Goal: Task Accomplishment & Management: Manage account settings

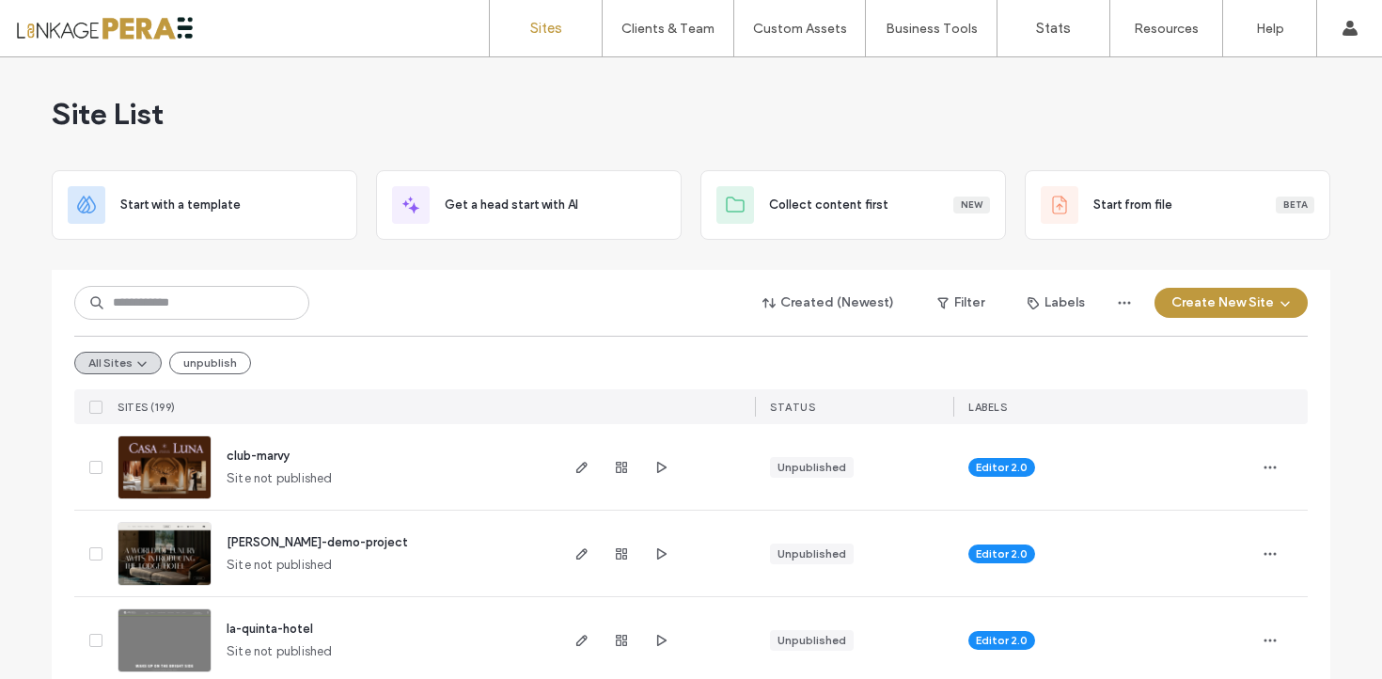
scroll to position [16, 0]
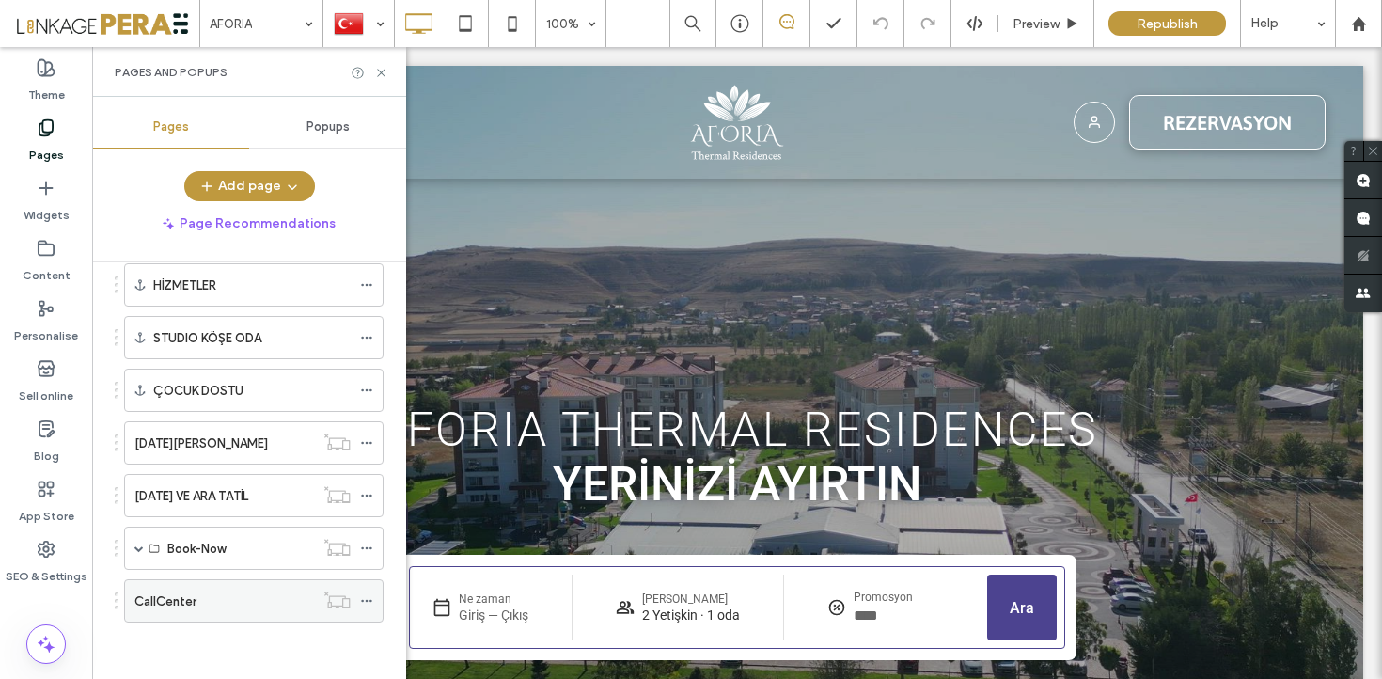
click at [371, 597] on icon at bounding box center [366, 600] width 13 height 13
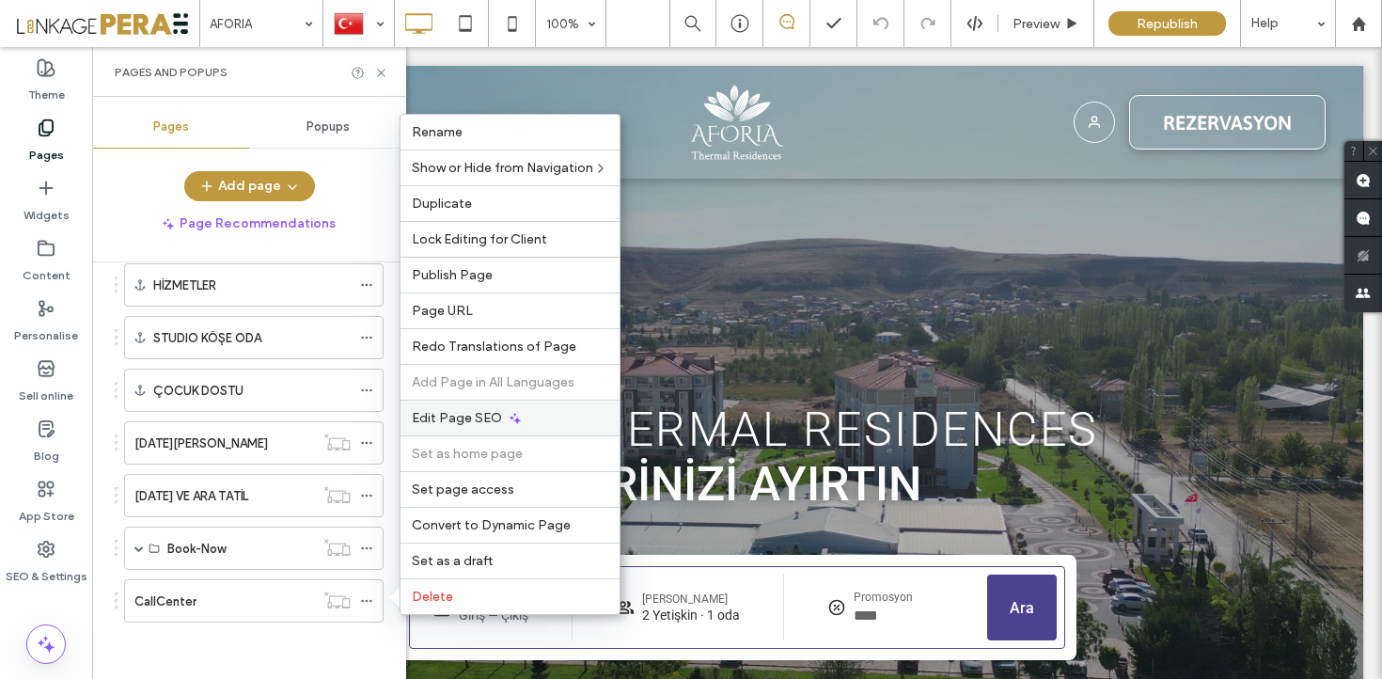
click at [466, 417] on span "Edit Page SEO" at bounding box center [457, 418] width 90 height 16
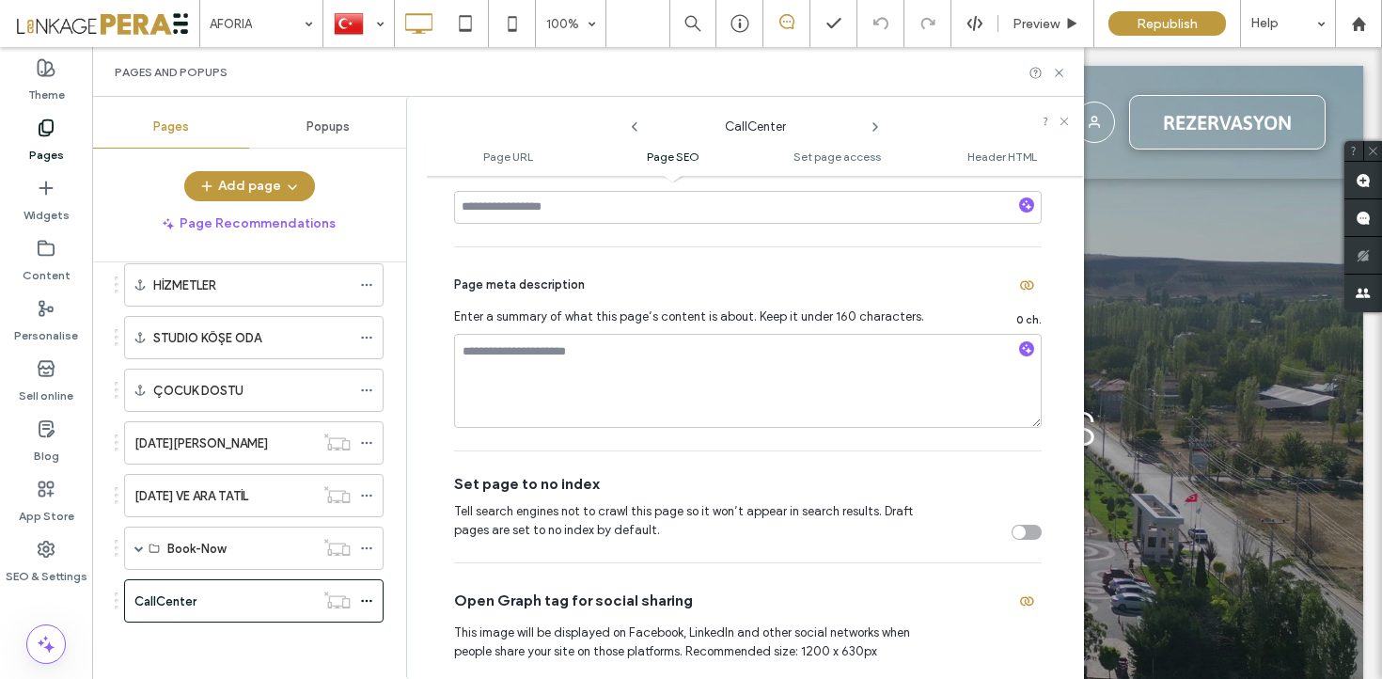
scroll to position [535, 0]
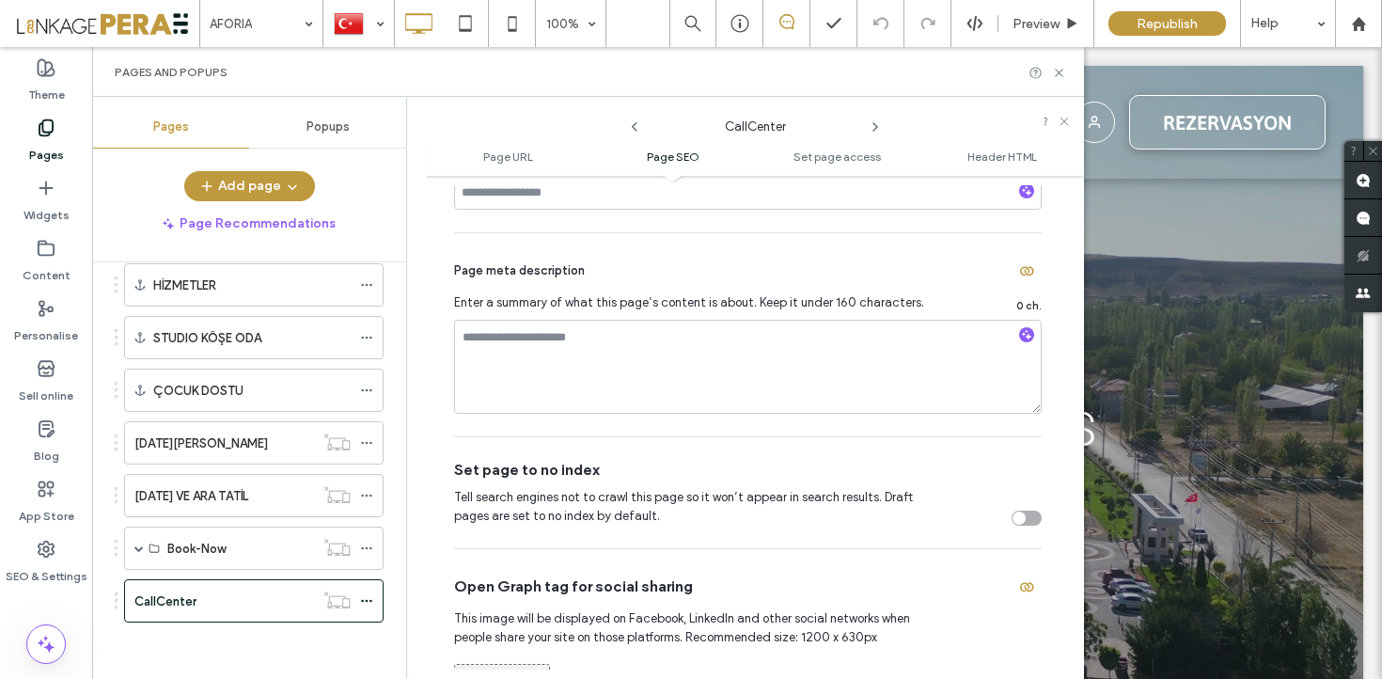
click at [1015, 512] on div "toggle" at bounding box center [1027, 518] width 30 height 15
click at [133, 543] on div "Book-Now" at bounding box center [254, 548] width 260 height 43
click at [135, 549] on span at bounding box center [138, 547] width 9 height 9
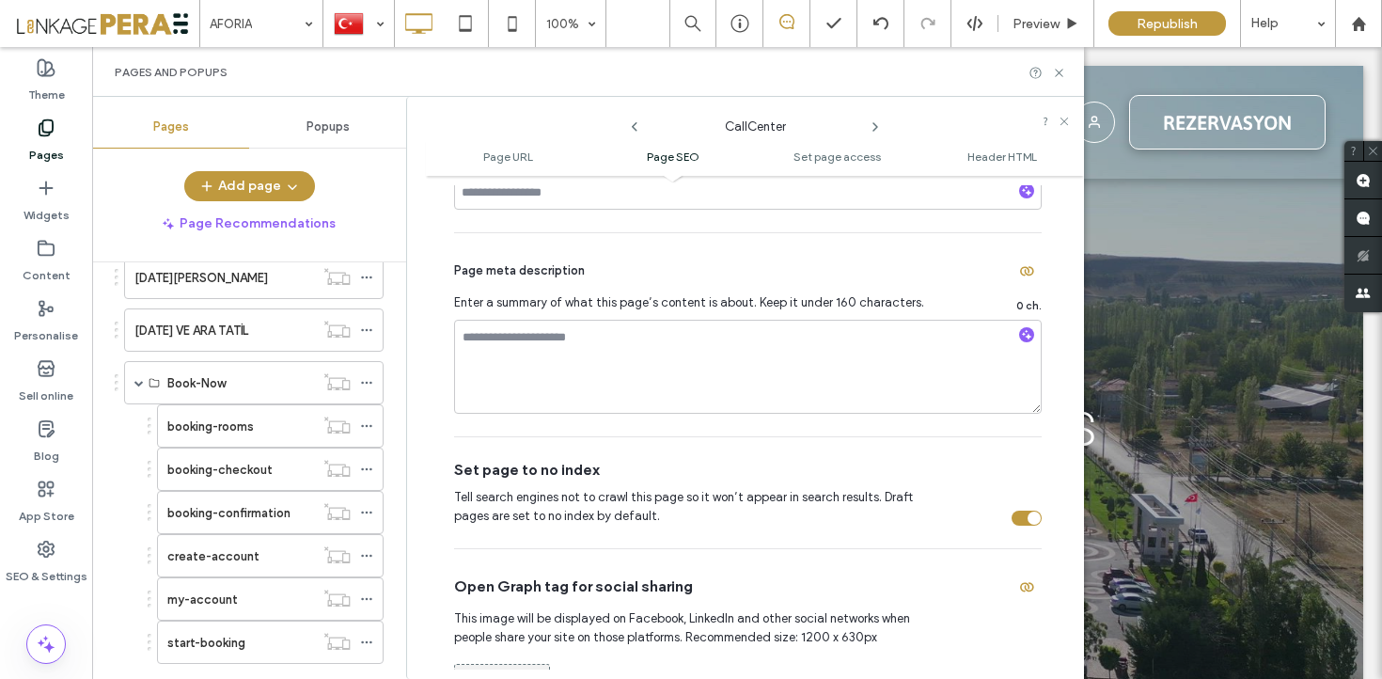
scroll to position [1667, 0]
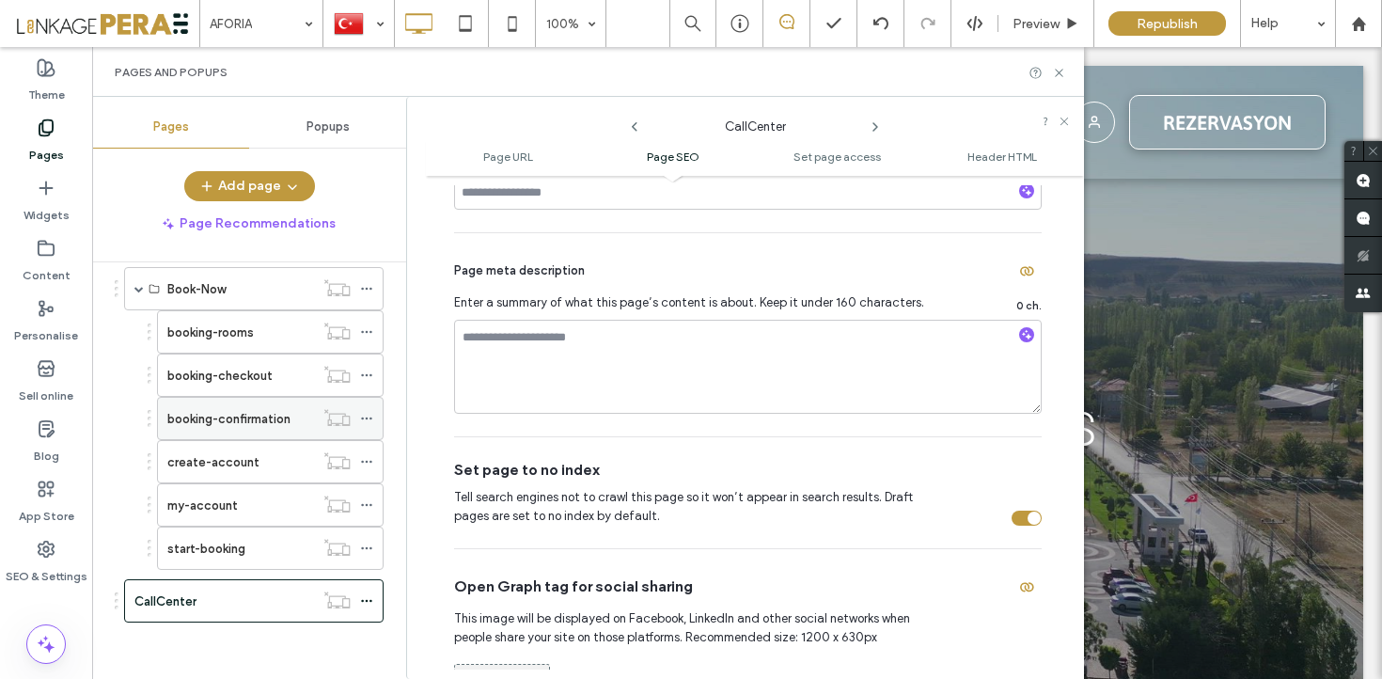
click at [369, 419] on icon at bounding box center [366, 418] width 13 height 13
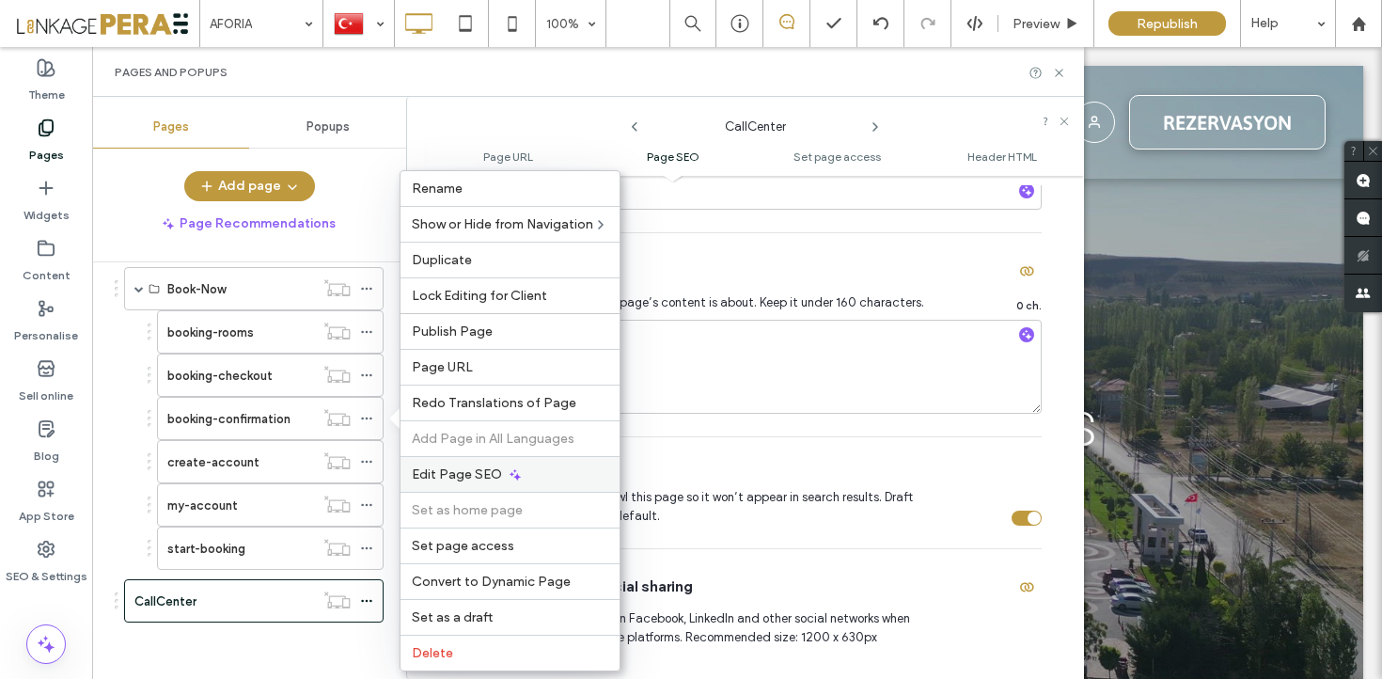
click at [467, 468] on span "Edit Page SEO" at bounding box center [457, 474] width 90 height 16
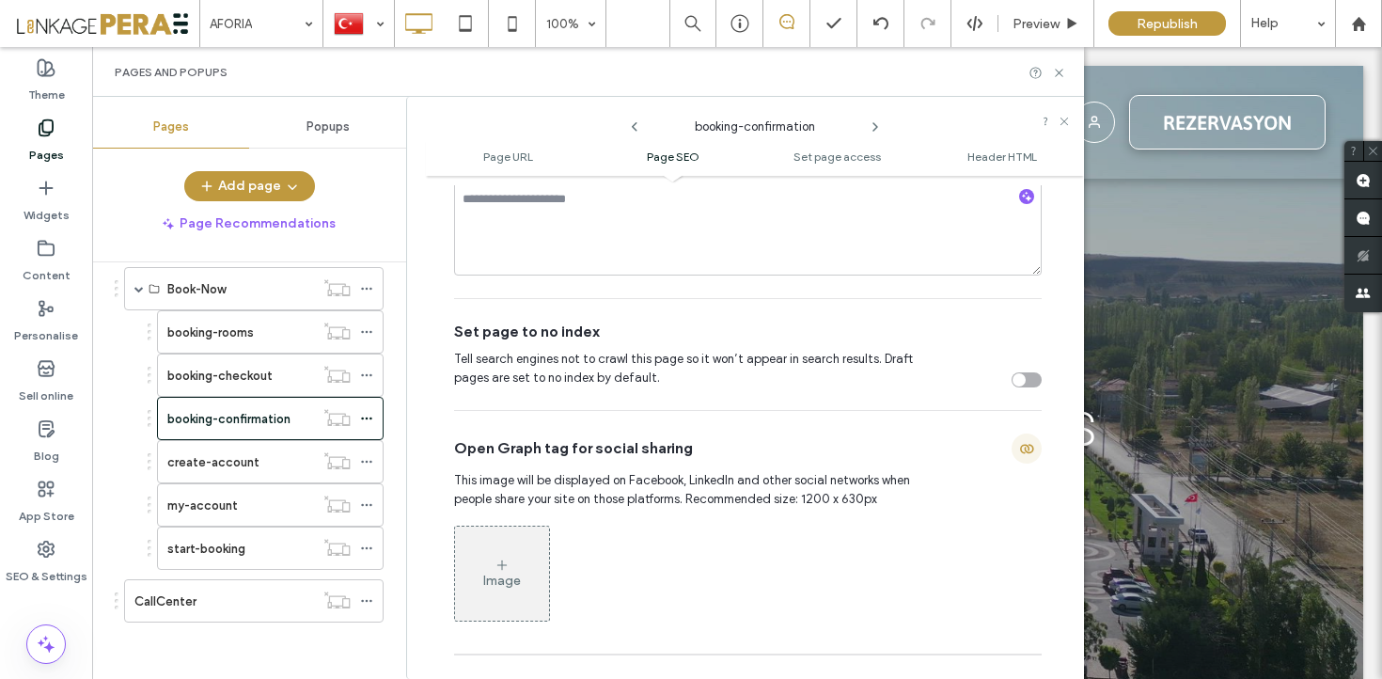
scroll to position [683, 0]
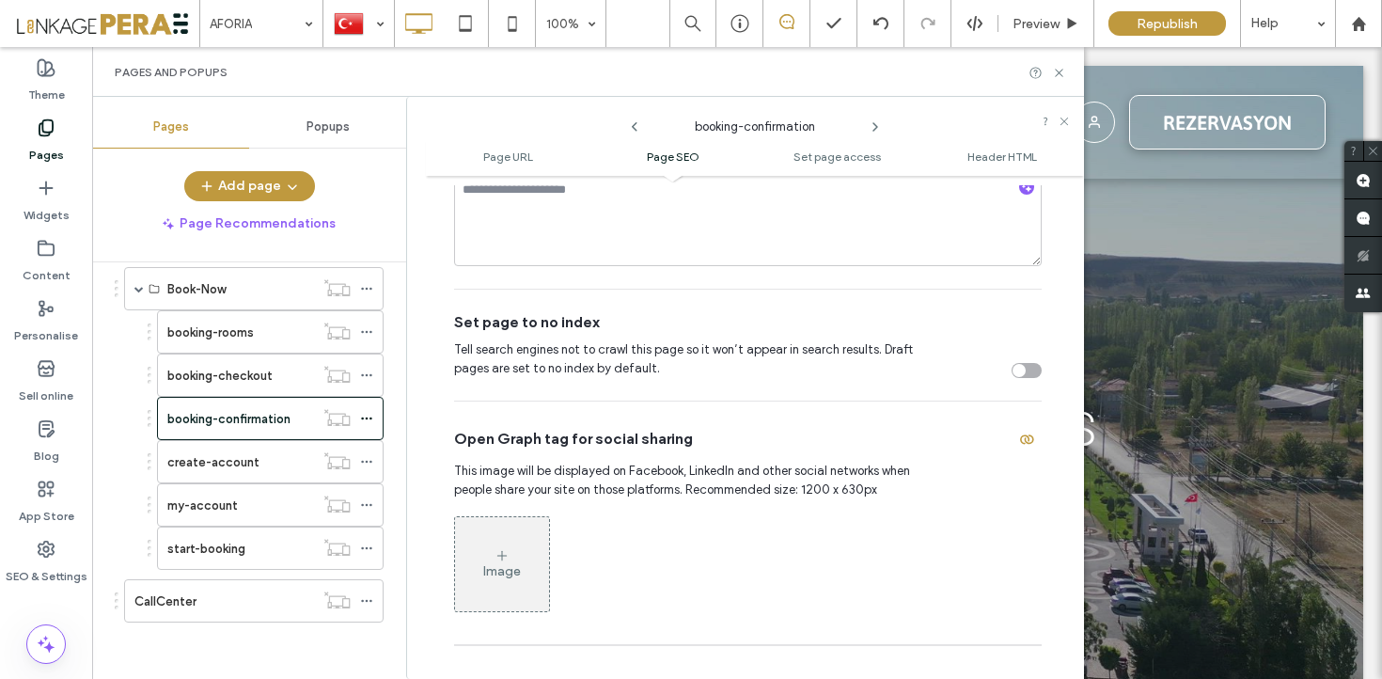
click at [1019, 366] on div "toggle" at bounding box center [1027, 370] width 30 height 15
click at [363, 372] on icon at bounding box center [366, 375] width 13 height 13
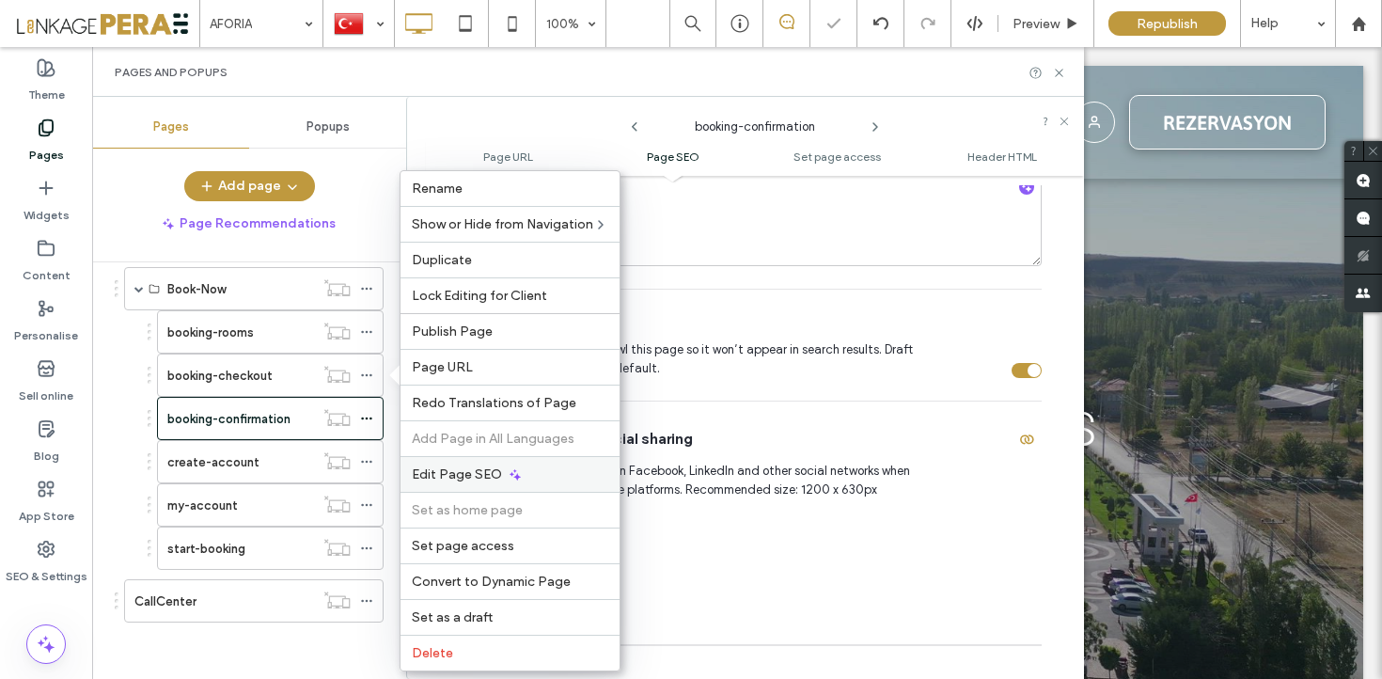
click at [470, 477] on span "Edit Page SEO" at bounding box center [457, 474] width 90 height 16
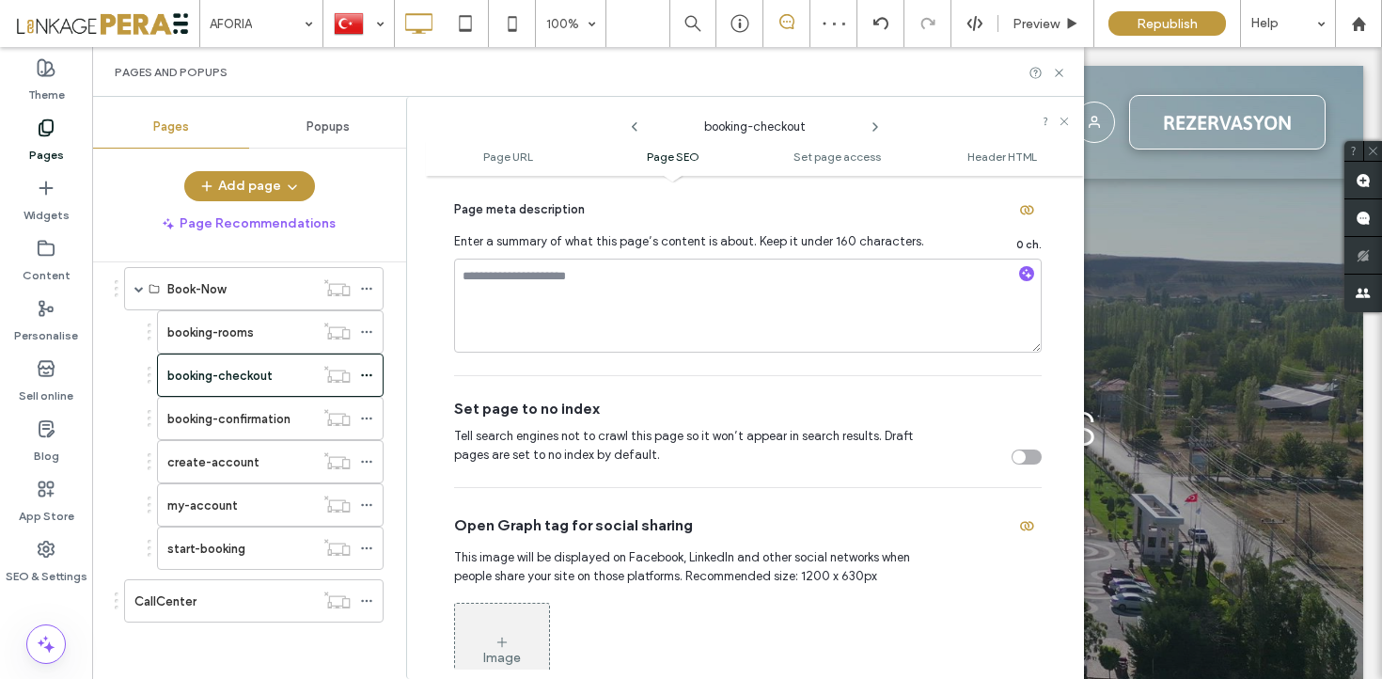
scroll to position [609, 0]
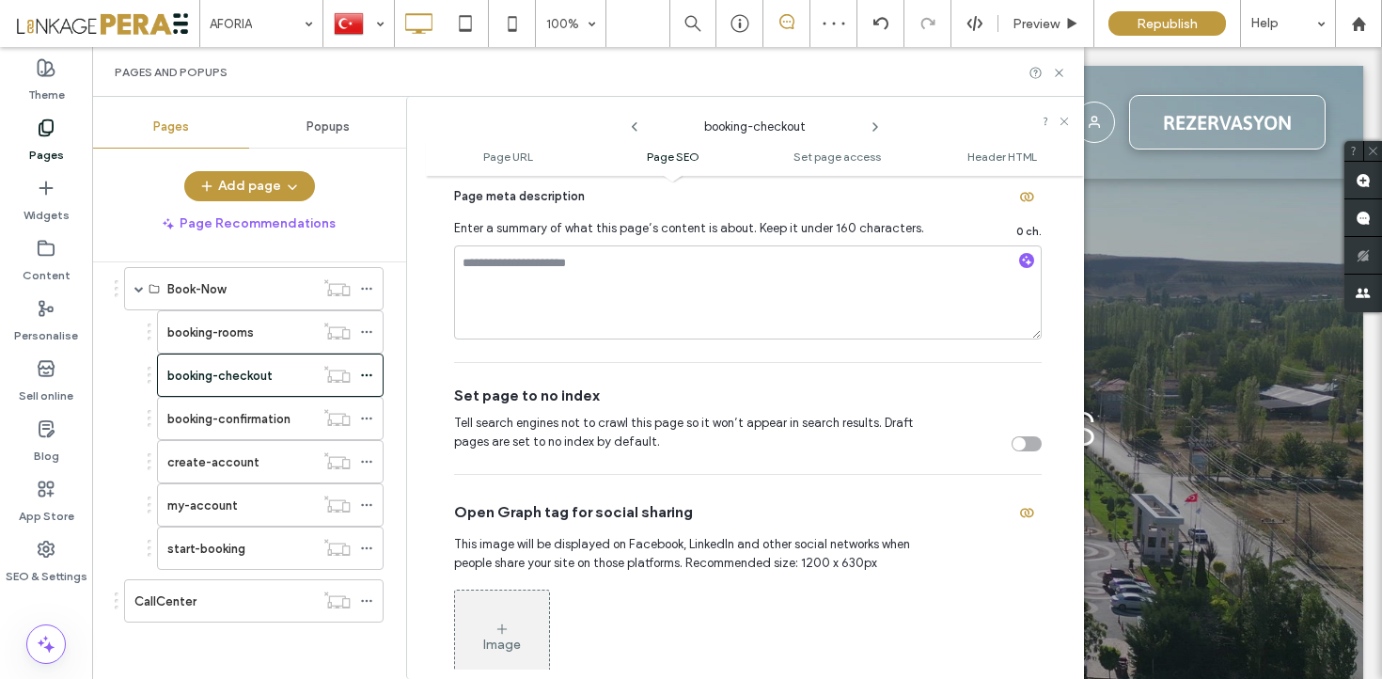
click at [1021, 433] on div "Tell search engines not to crawl this page so it won’t appear in search results…" at bounding box center [748, 433] width 588 height 38
click at [1013, 444] on div "toggle" at bounding box center [1019, 443] width 13 height 13
click at [368, 460] on icon at bounding box center [366, 461] width 13 height 13
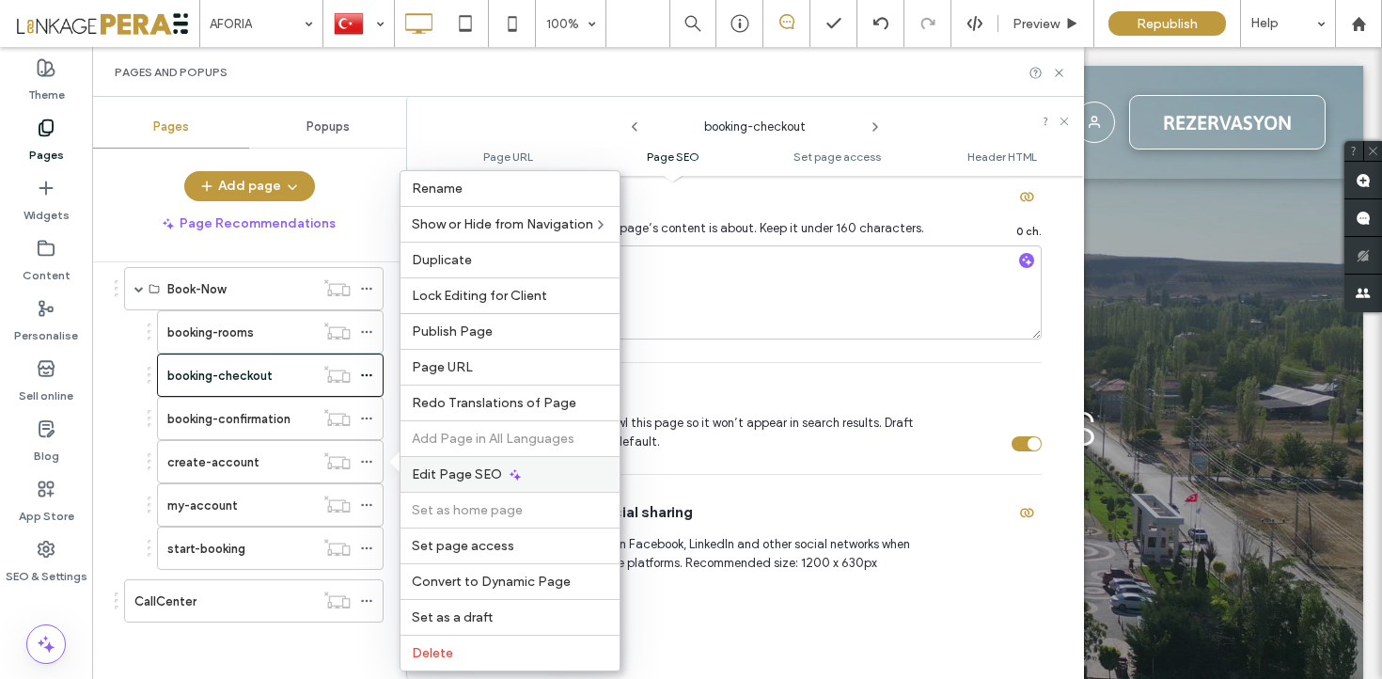
click at [510, 477] on icon at bounding box center [515, 474] width 15 height 15
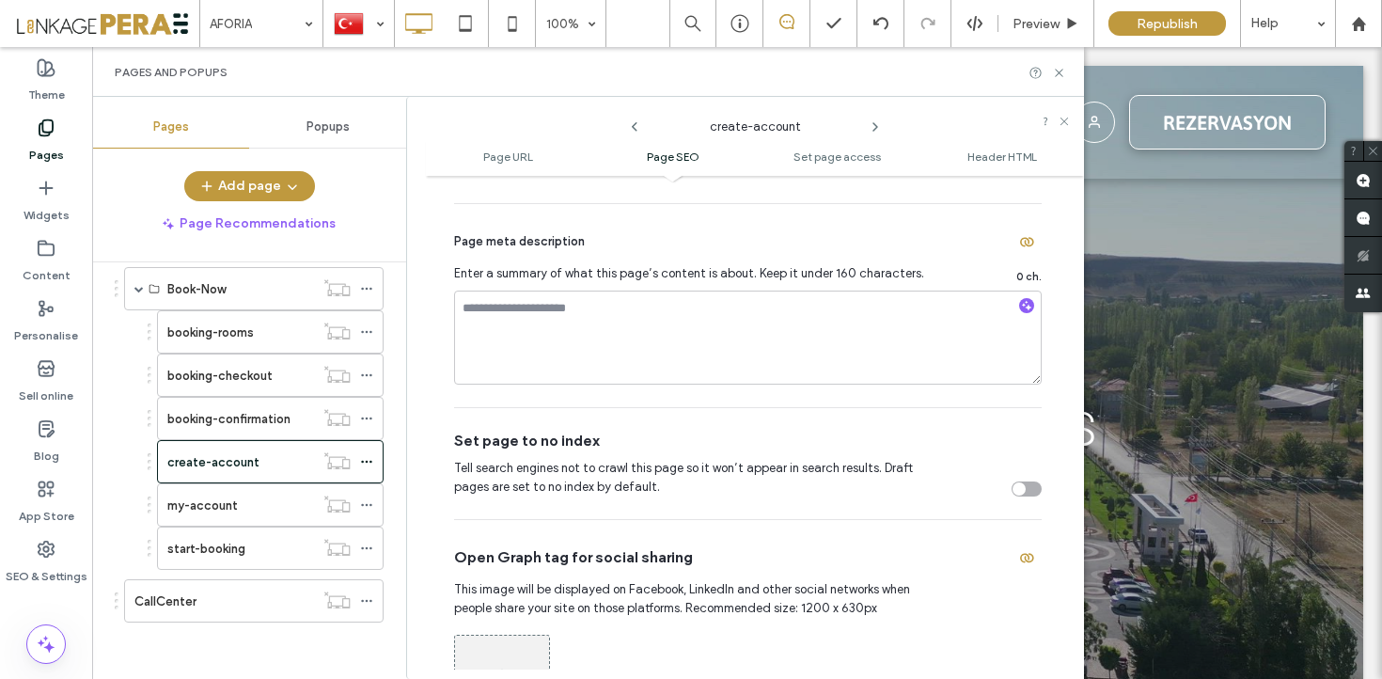
scroll to position [641, 0]
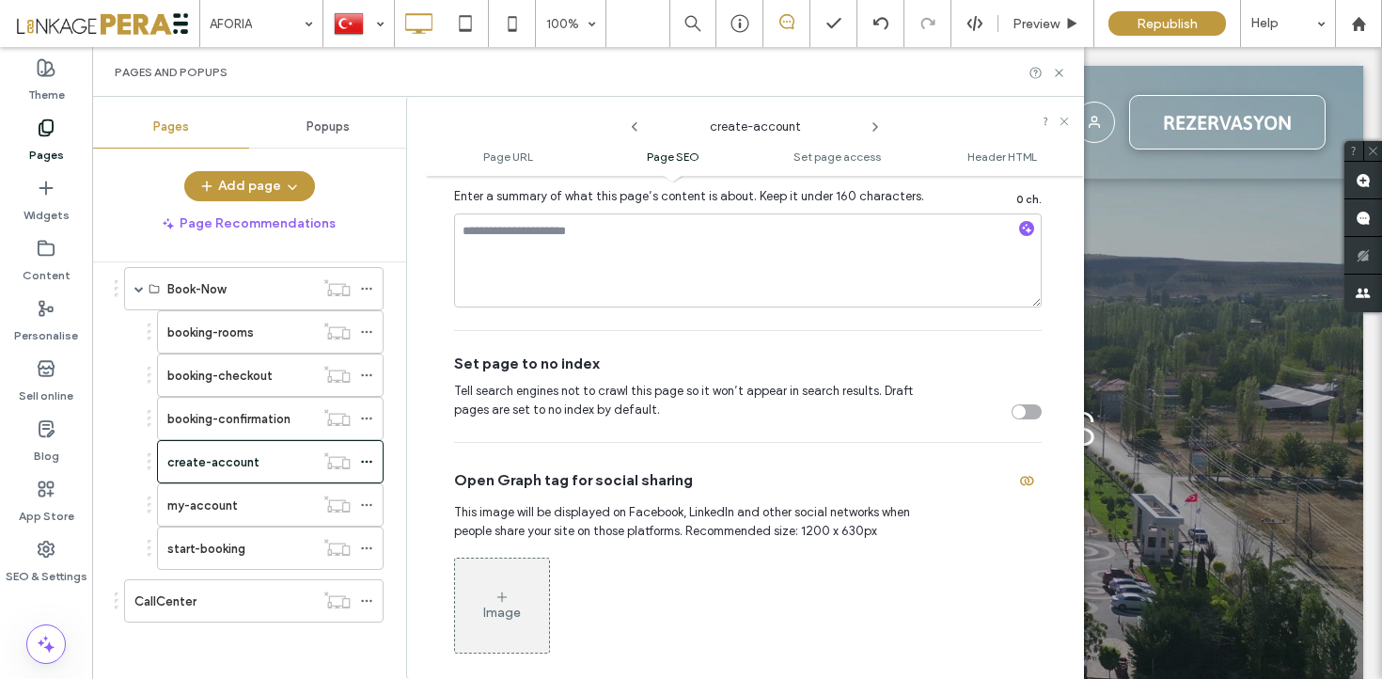
click at [1018, 418] on div "toggle" at bounding box center [1027, 411] width 30 height 15
click at [368, 504] on icon at bounding box center [366, 504] width 13 height 13
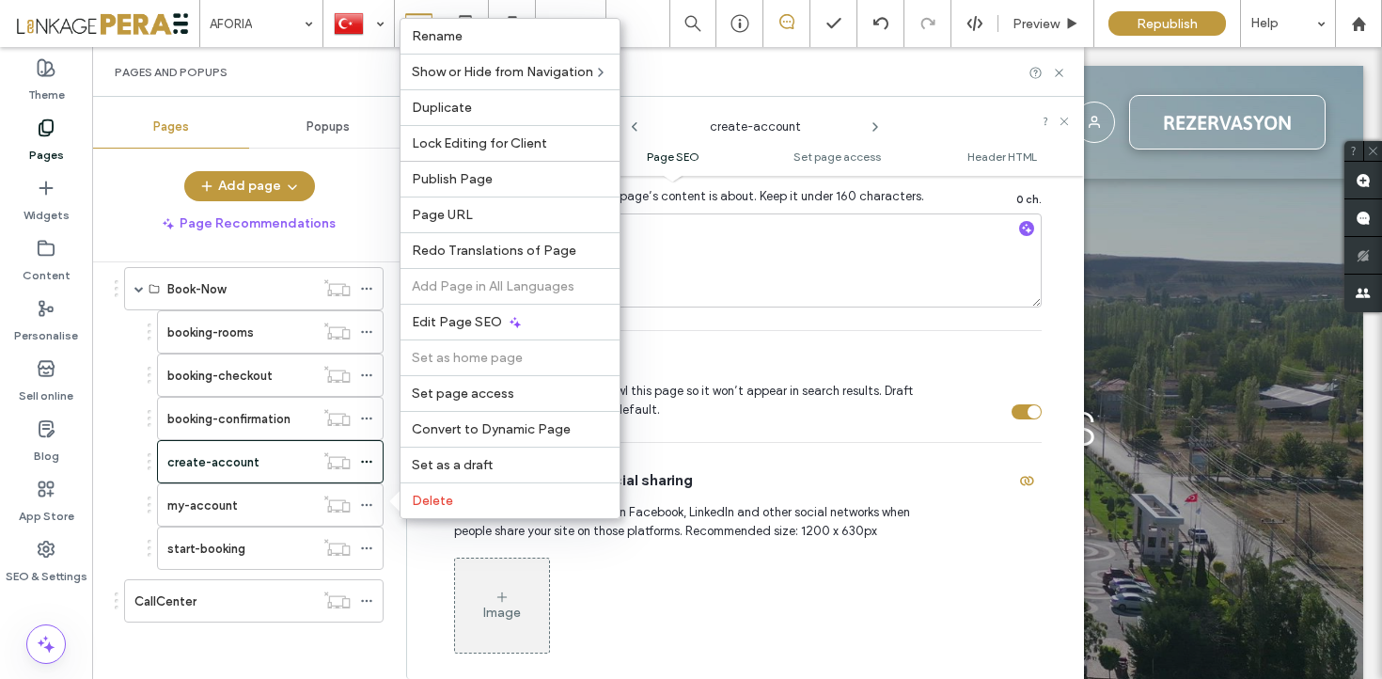
click at [1015, 414] on div "toggle" at bounding box center [1027, 411] width 30 height 15
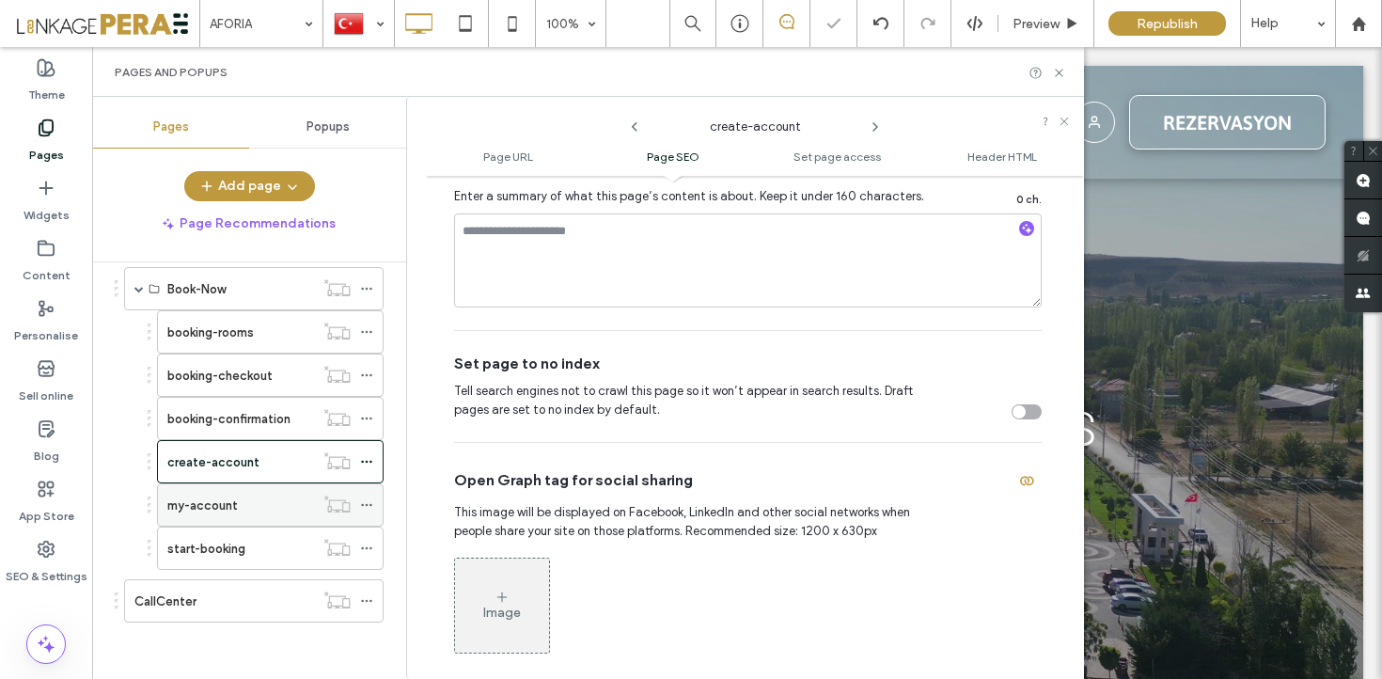
click at [368, 505] on icon at bounding box center [366, 504] width 13 height 13
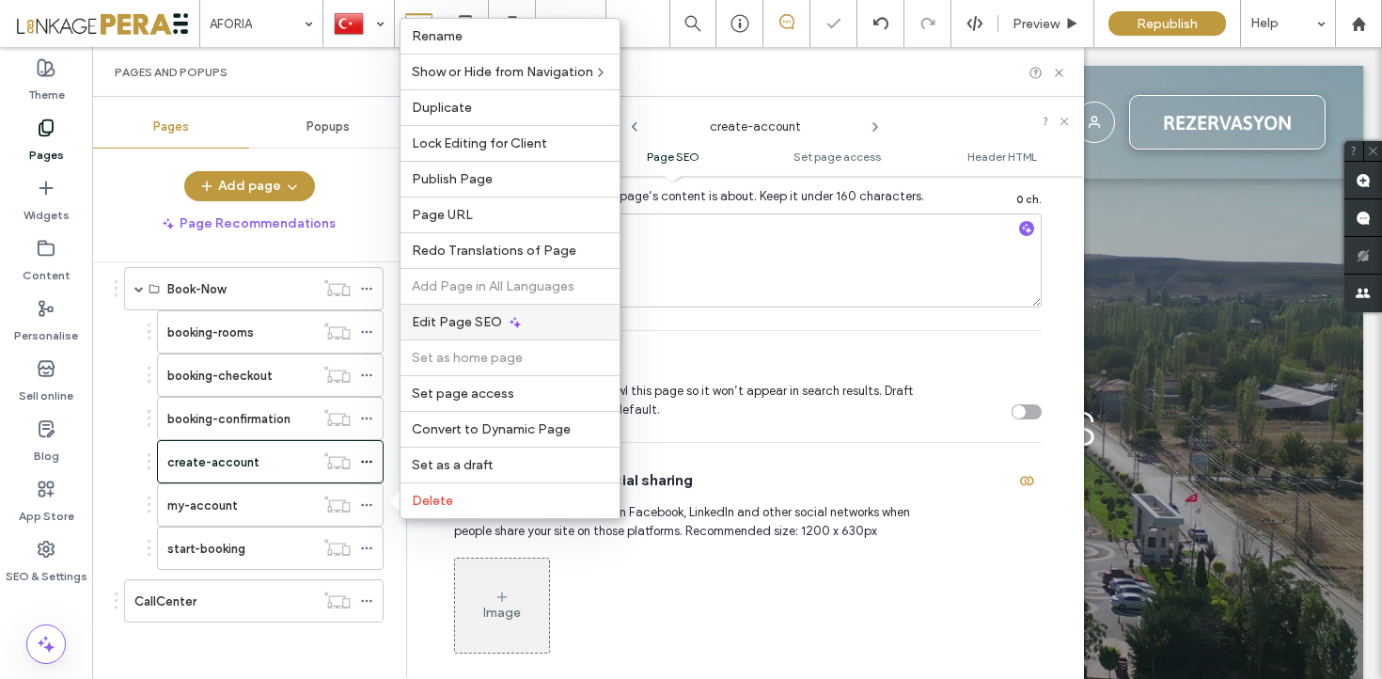
click at [509, 329] on div "Edit Page SEO" at bounding box center [510, 322] width 219 height 36
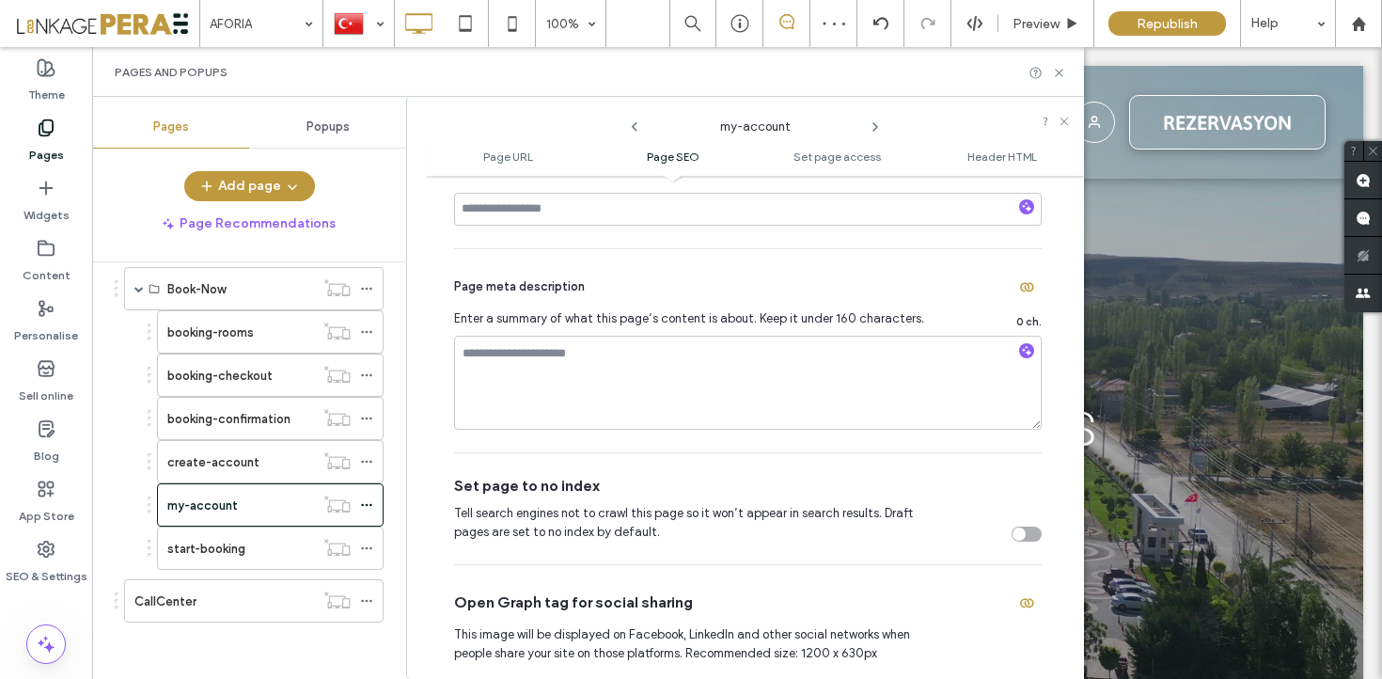
scroll to position [545, 0]
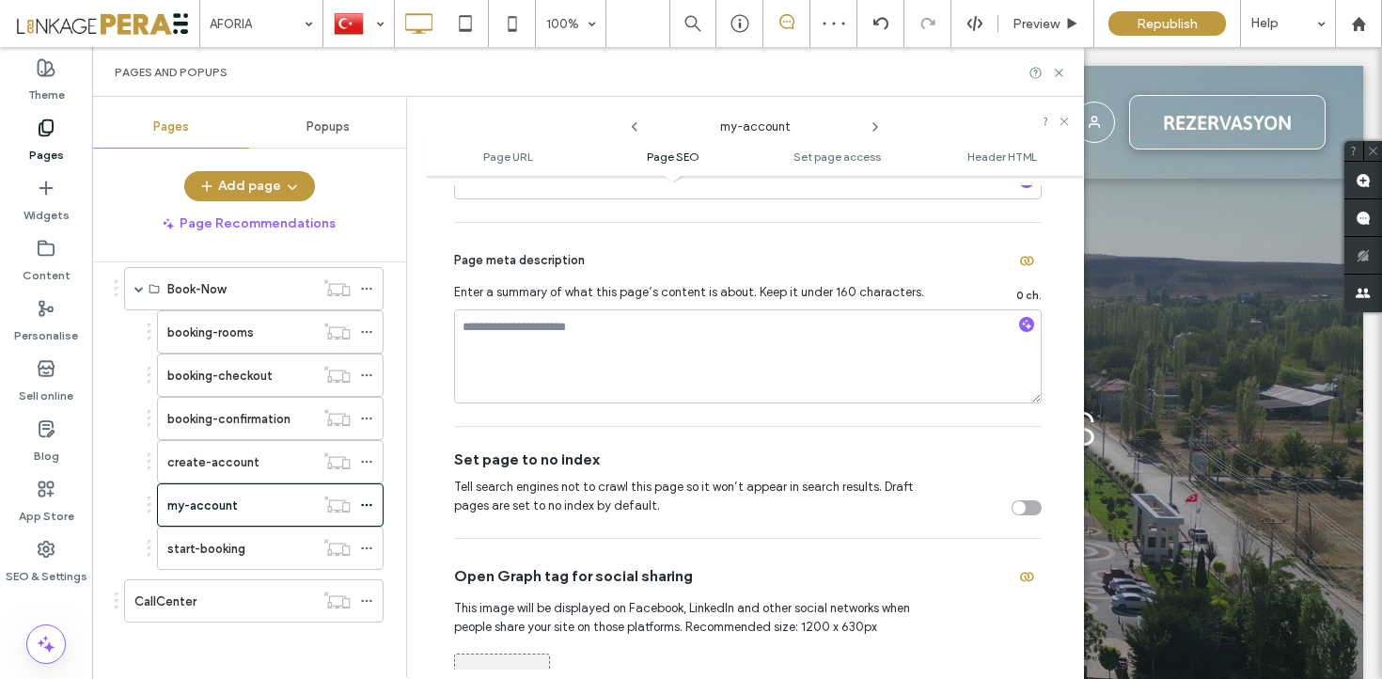
click at [1015, 510] on div "toggle" at bounding box center [1027, 507] width 30 height 15
click at [367, 545] on icon at bounding box center [366, 548] width 13 height 13
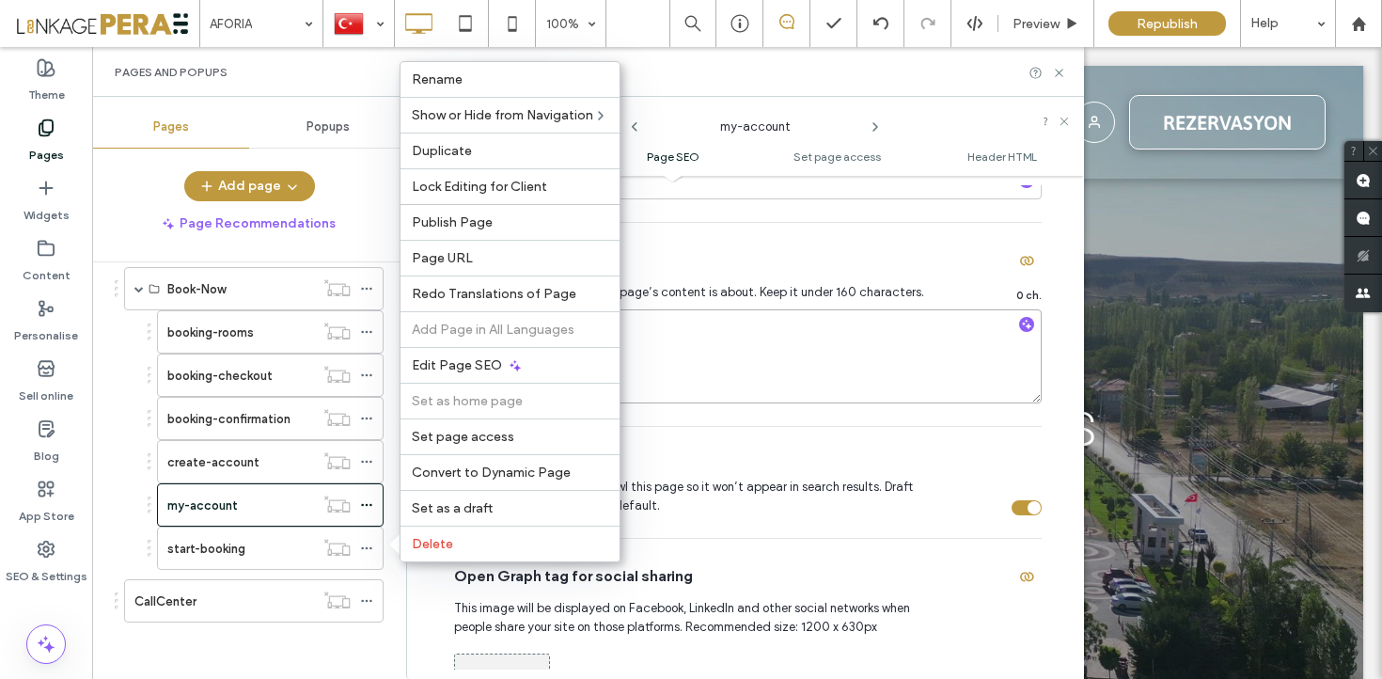
click at [799, 323] on textarea at bounding box center [748, 356] width 588 height 94
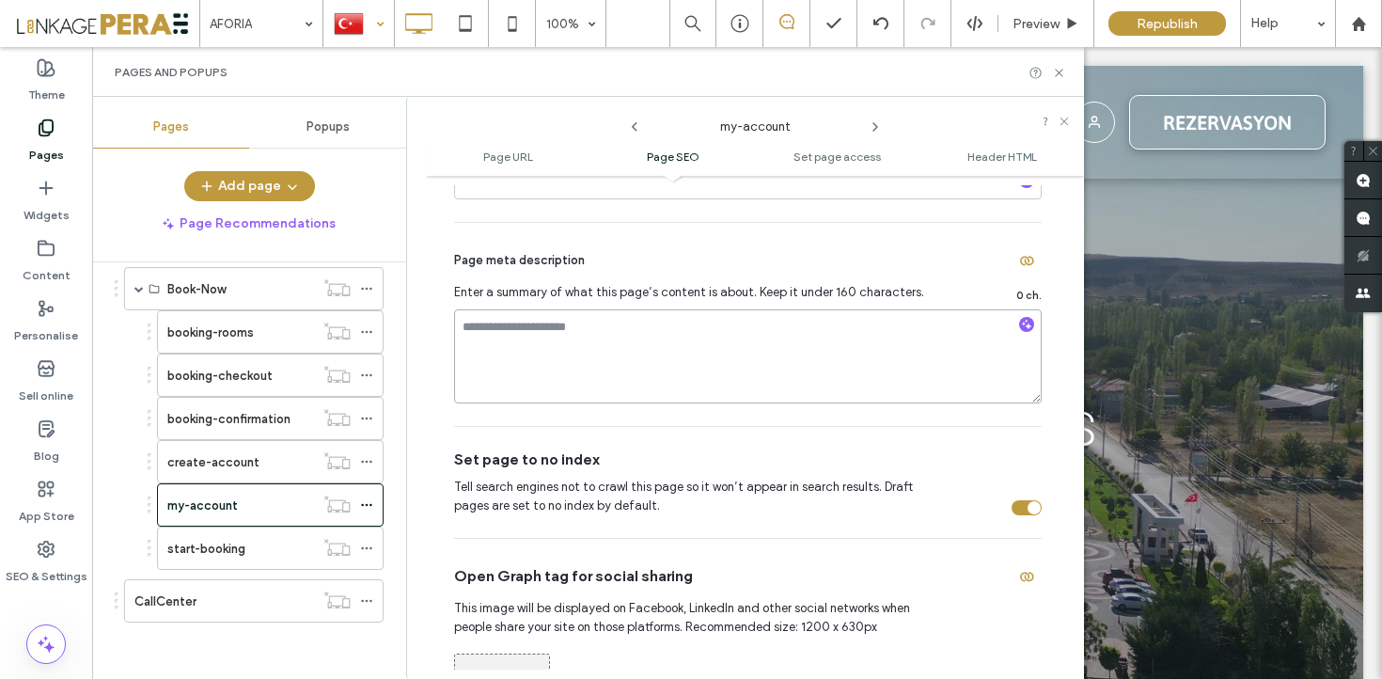
click at [357, 25] on div at bounding box center [358, 23] width 69 height 45
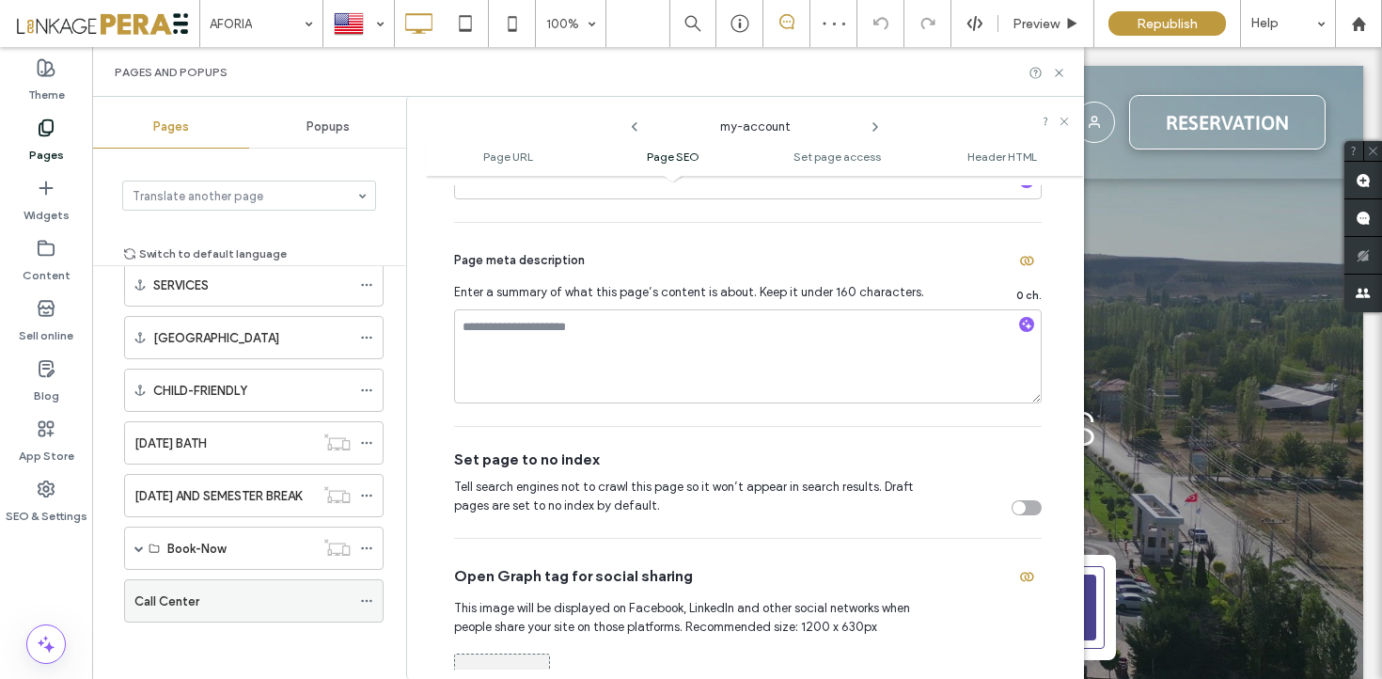
click at [369, 600] on icon at bounding box center [366, 600] width 13 height 13
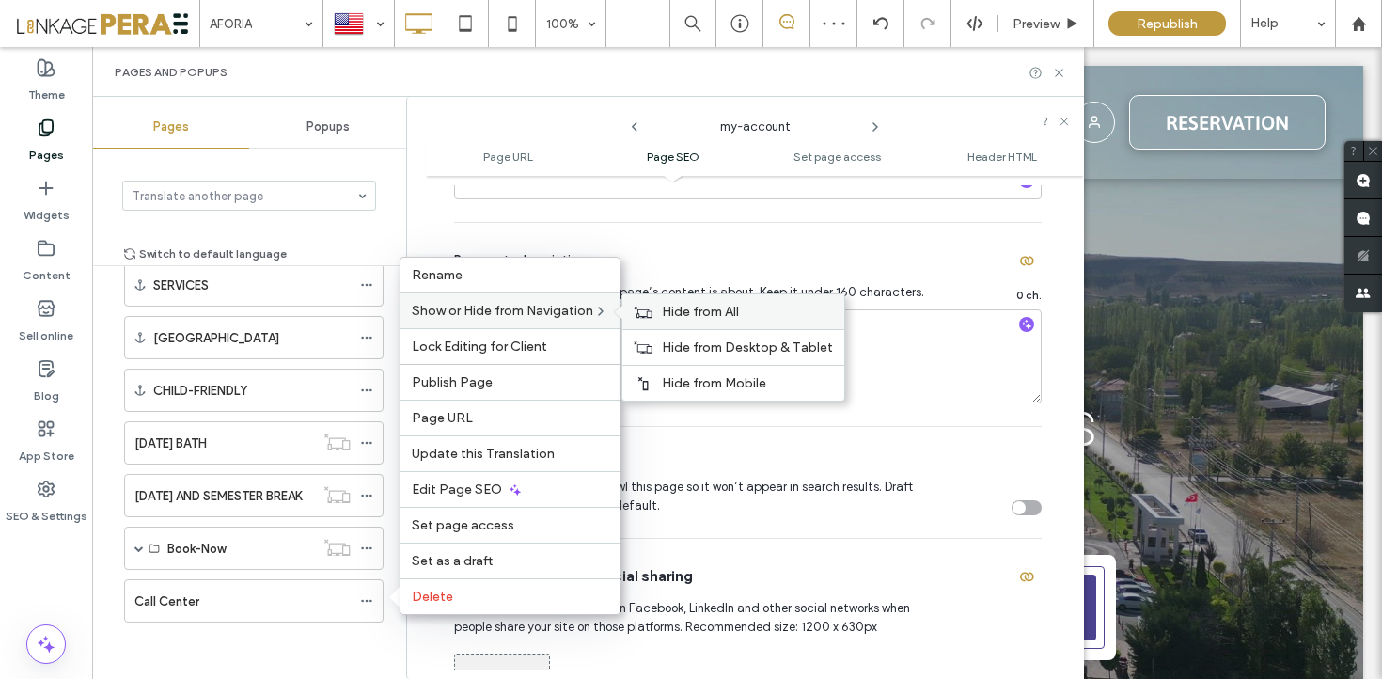
click at [686, 316] on span "Hide from All" at bounding box center [700, 312] width 77 height 16
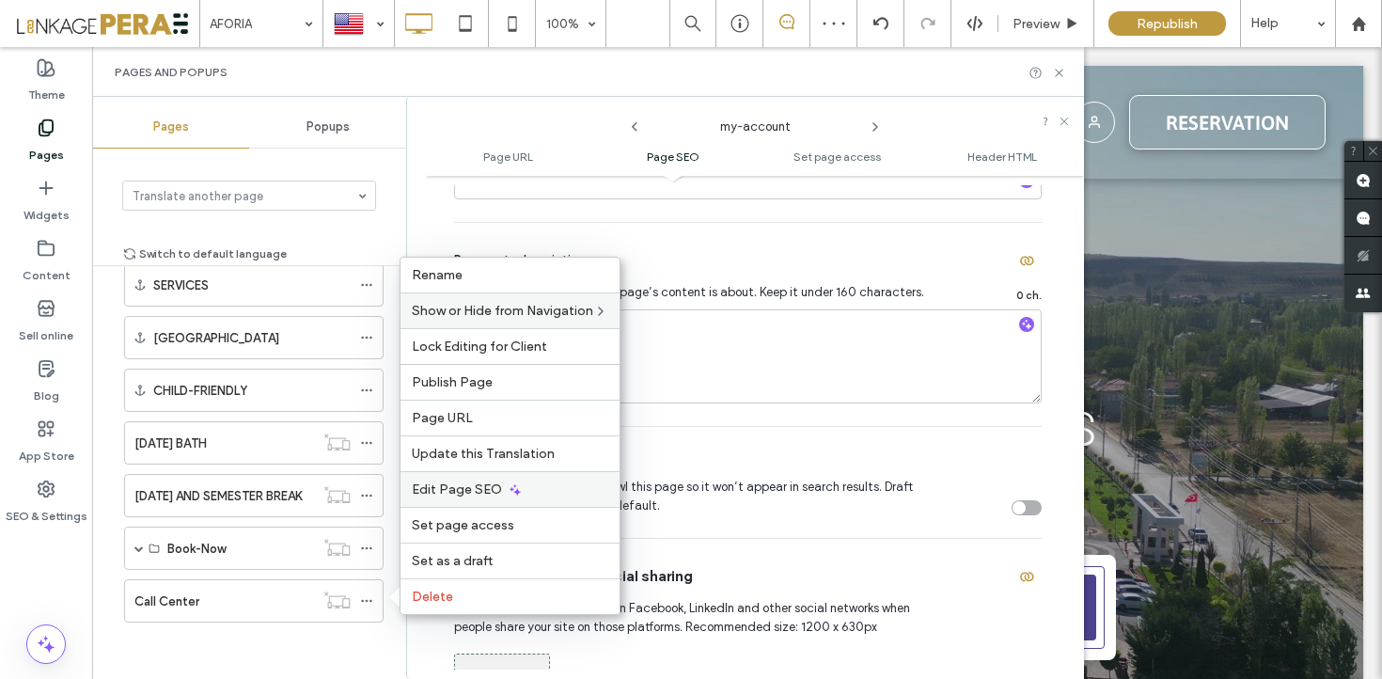
click at [487, 480] on div "Edit Page SEO" at bounding box center [510, 489] width 219 height 36
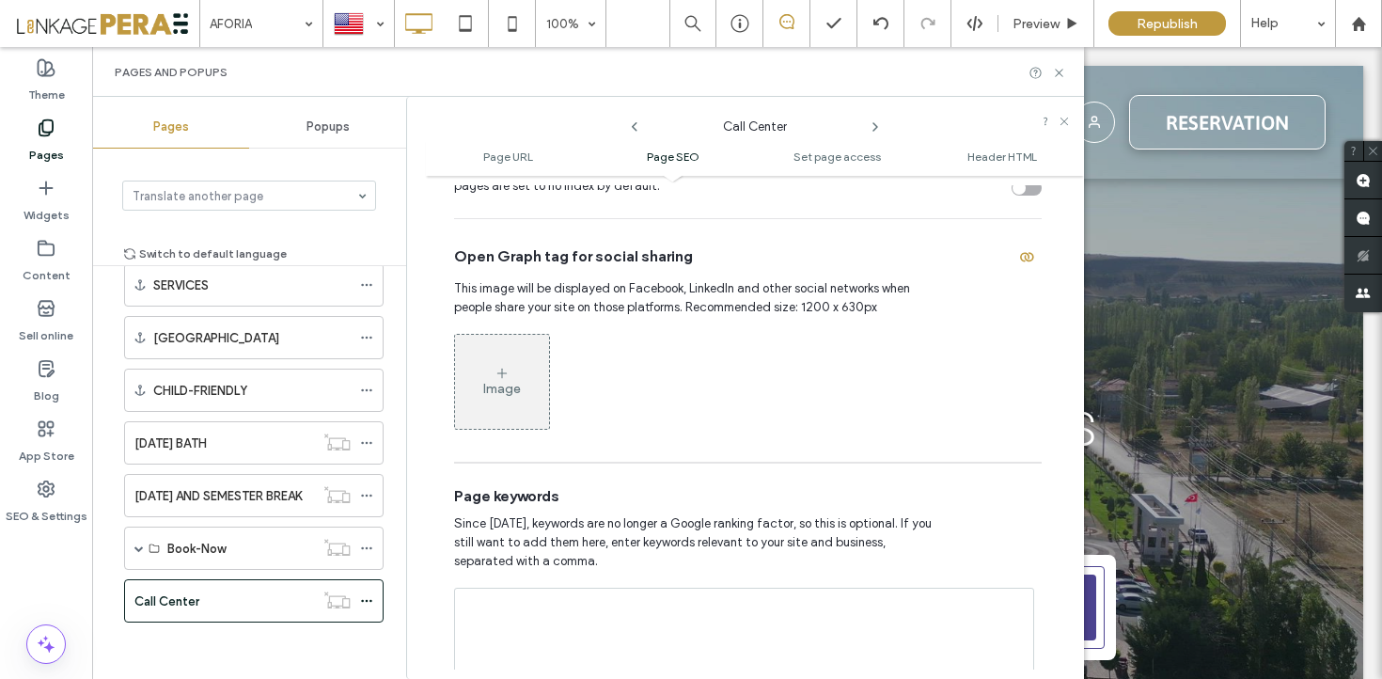
scroll to position [854, 0]
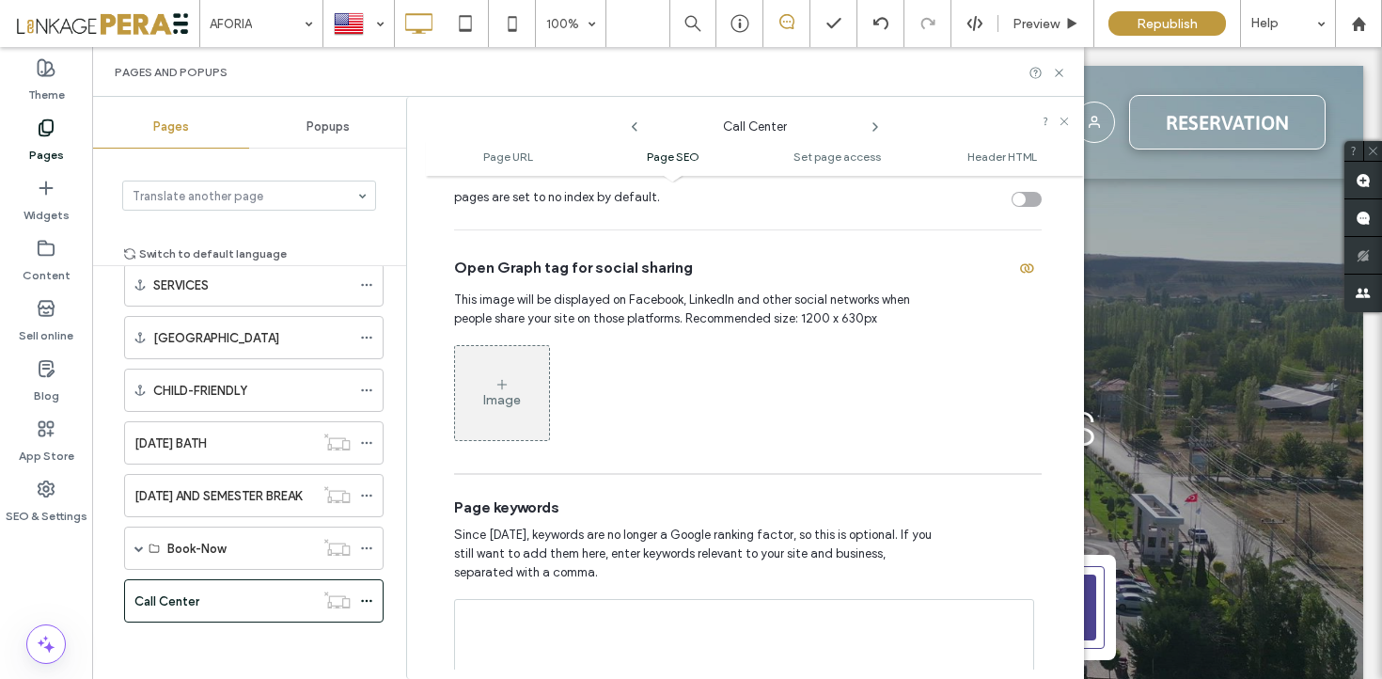
click at [1014, 201] on div "toggle" at bounding box center [1019, 199] width 13 height 13
click at [139, 549] on span at bounding box center [138, 547] width 9 height 9
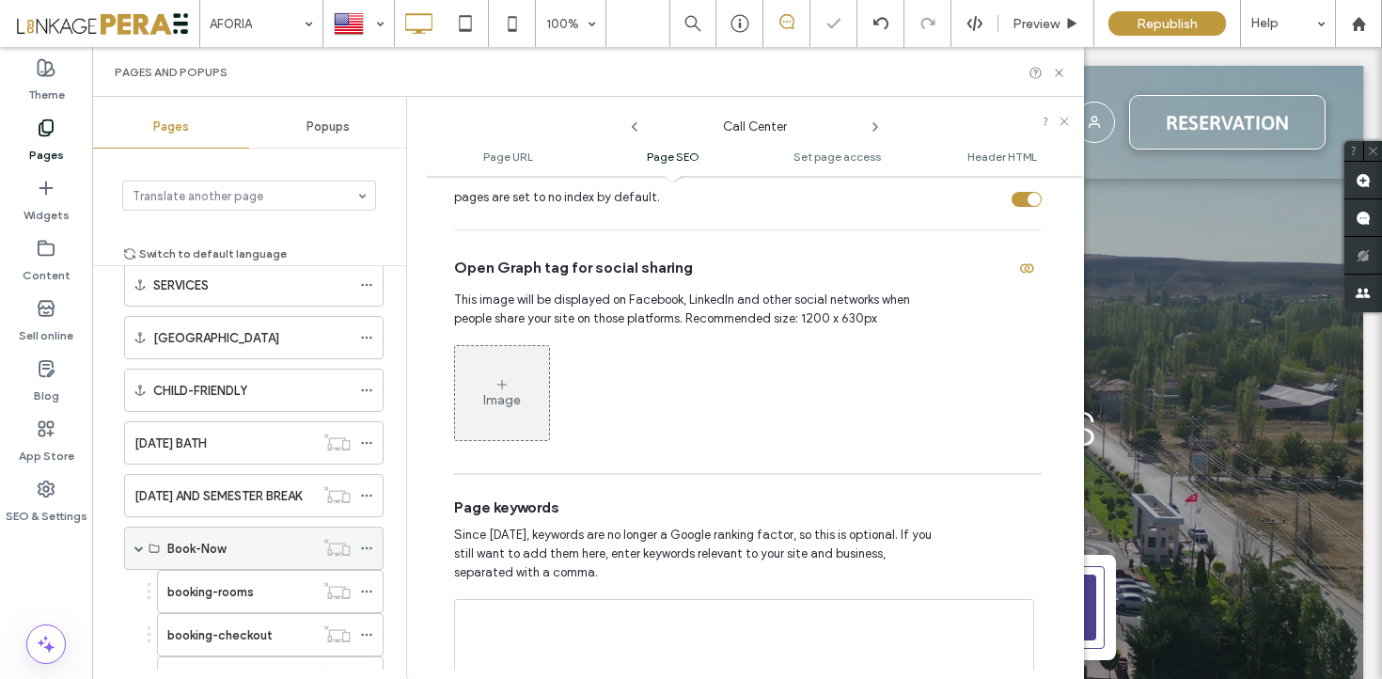
scroll to position [1611, 0]
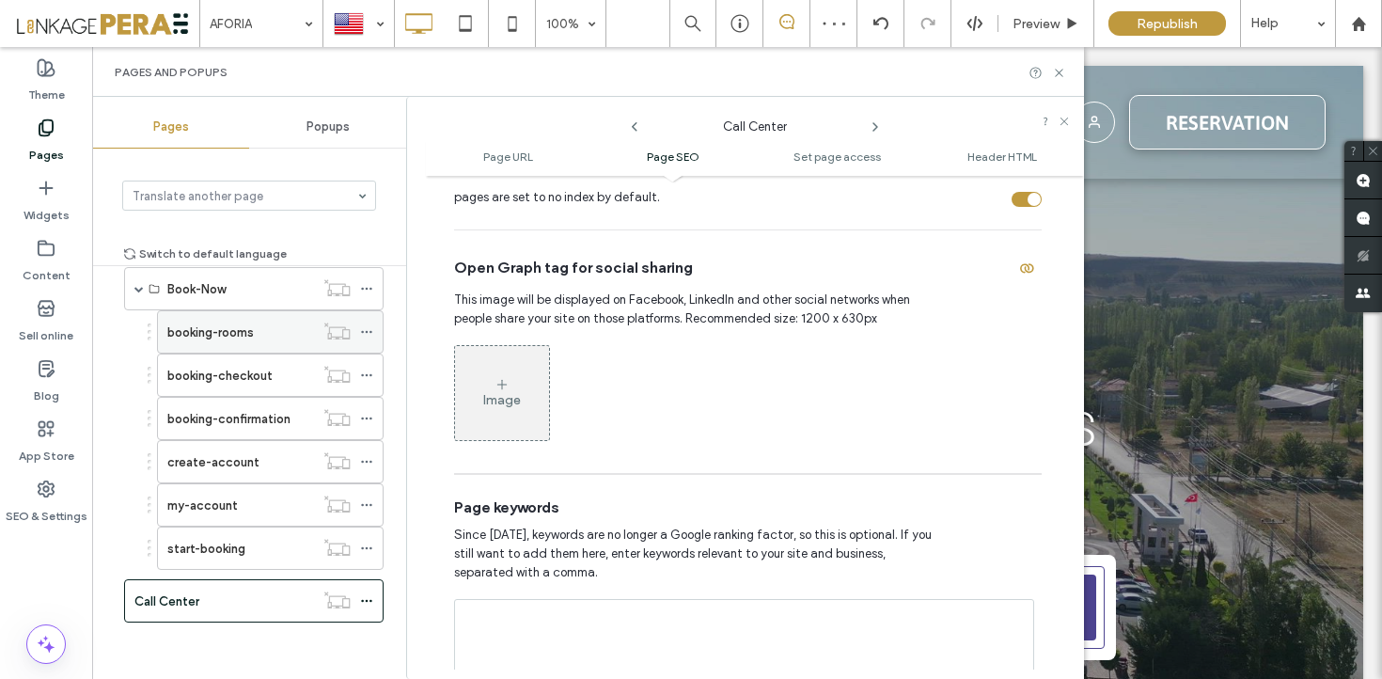
click at [362, 331] on use at bounding box center [366, 332] width 10 height 3
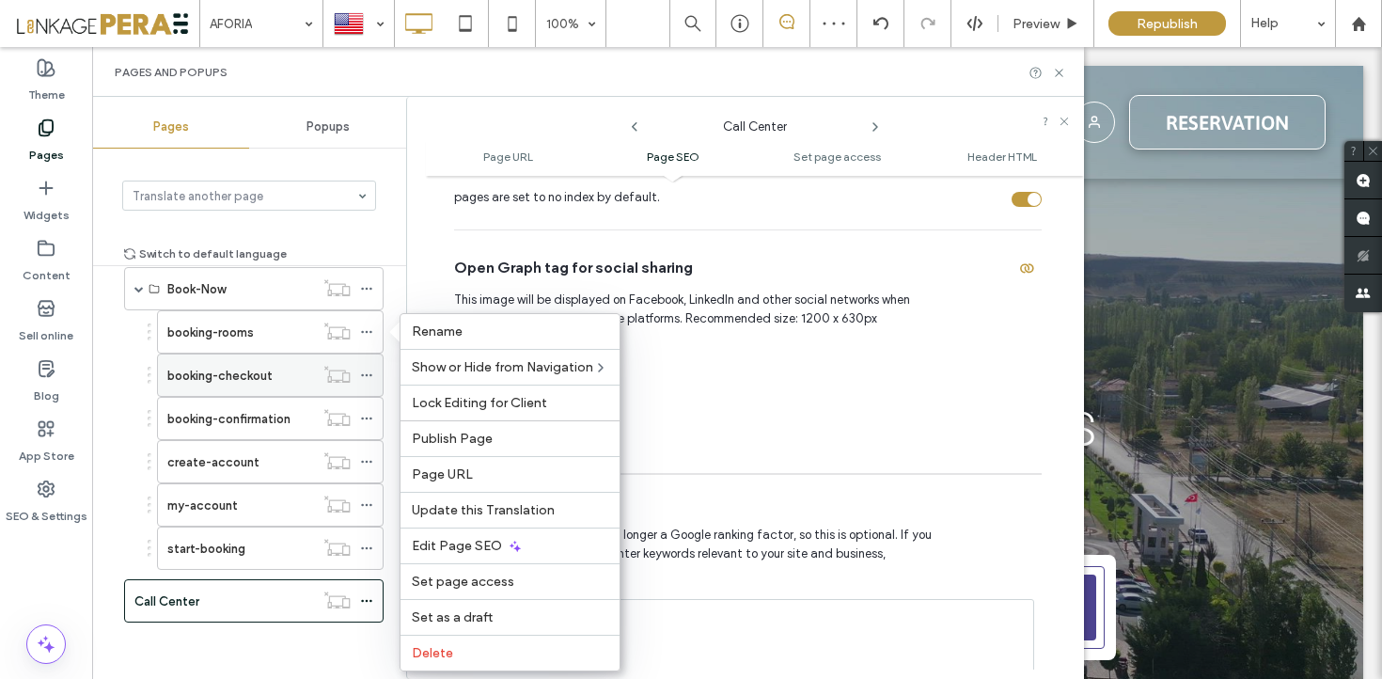
click at [370, 370] on icon at bounding box center [366, 375] width 13 height 13
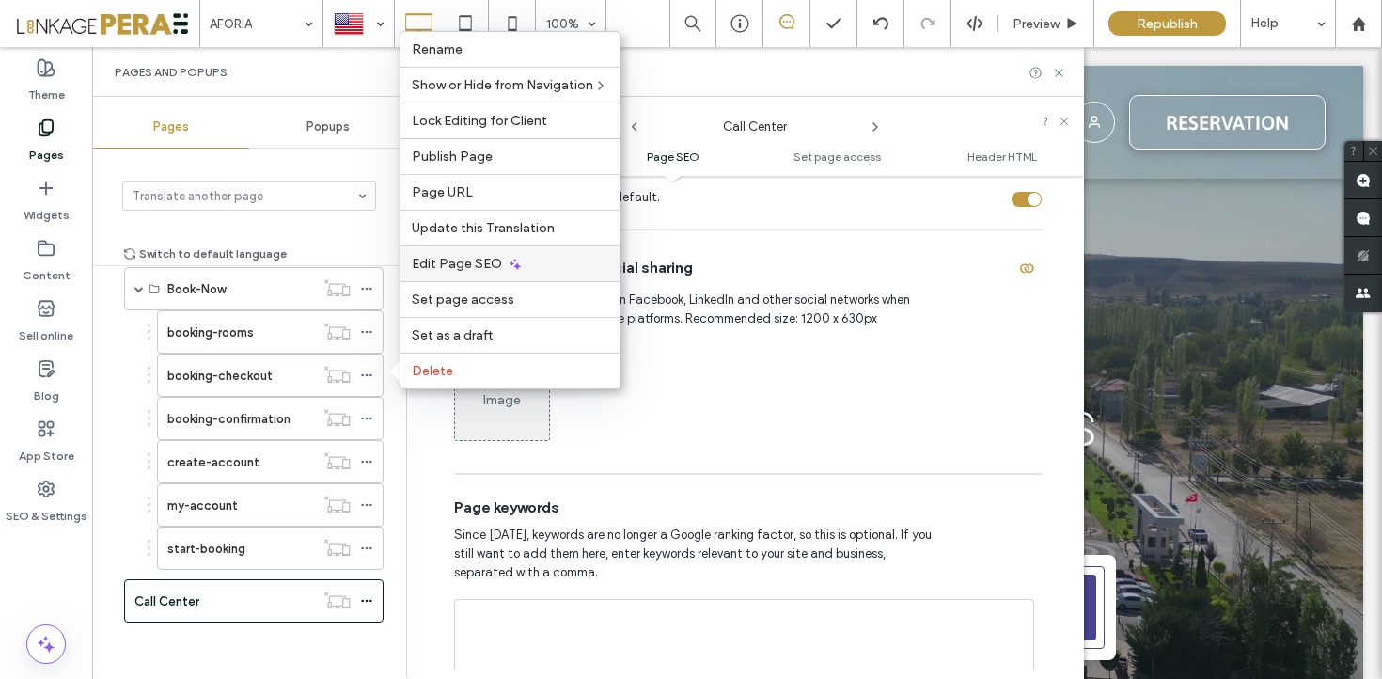
click at [495, 270] on span "Edit Page SEO" at bounding box center [457, 264] width 90 height 16
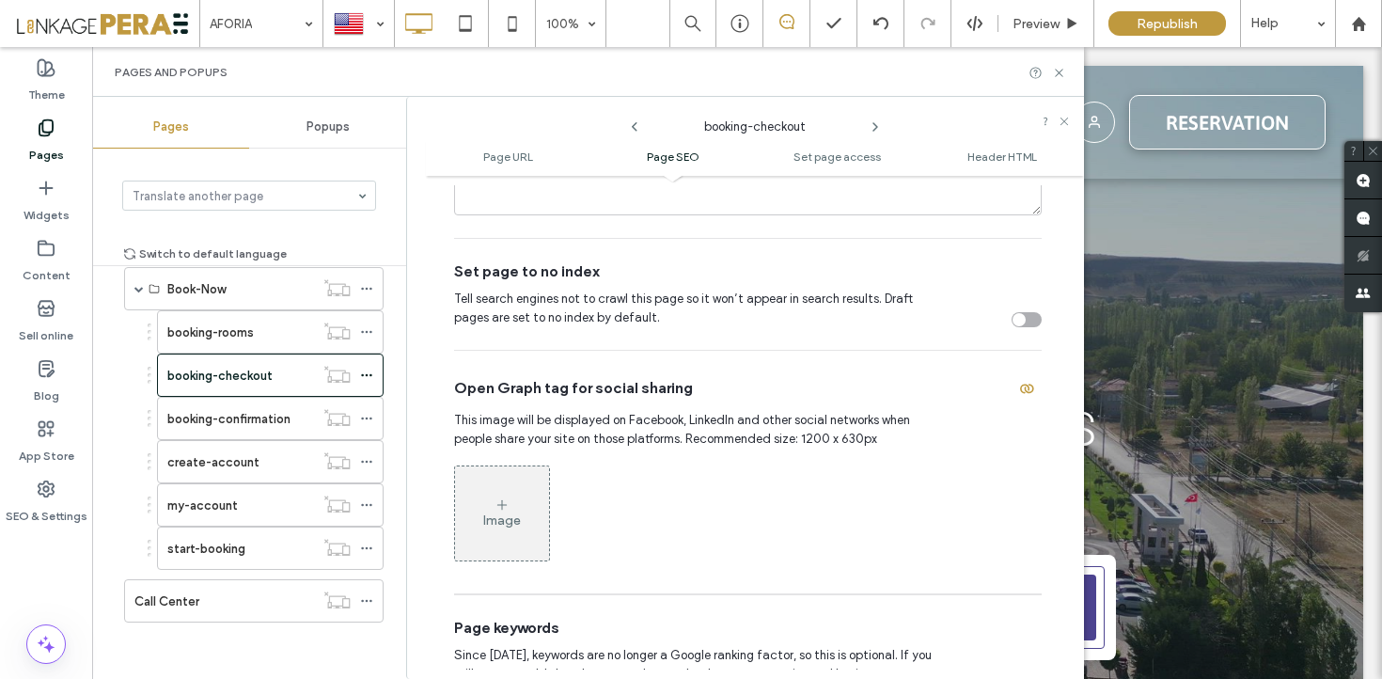
scroll to position [724, 0]
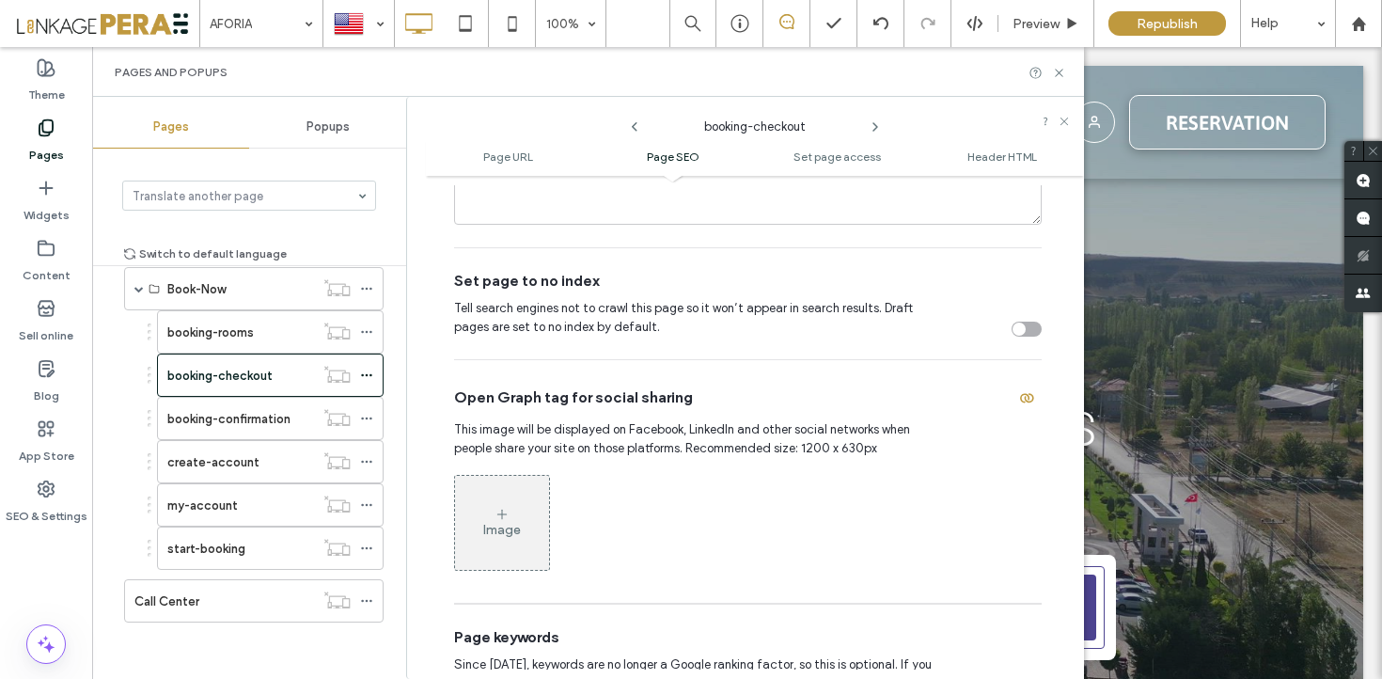
click at [1020, 337] on div "toggle" at bounding box center [1027, 329] width 30 height 15
click at [368, 412] on icon at bounding box center [366, 418] width 13 height 13
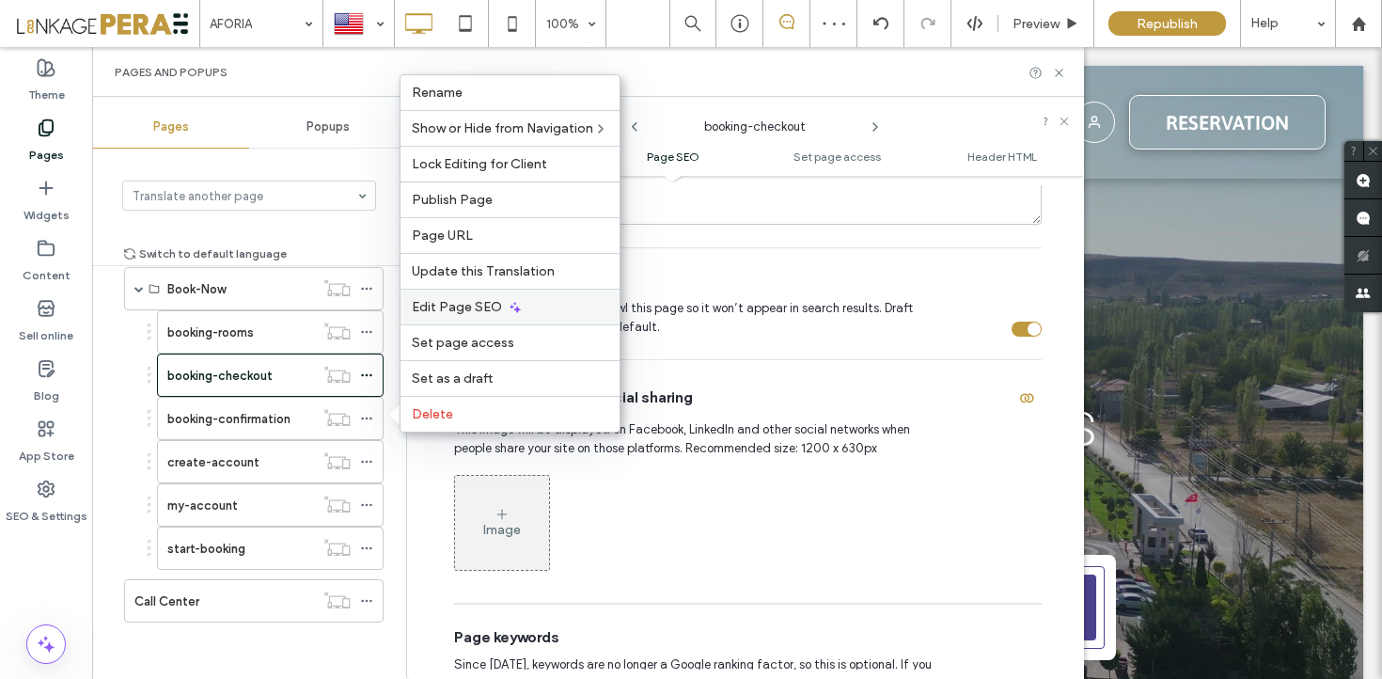
click at [514, 313] on icon at bounding box center [515, 307] width 15 height 15
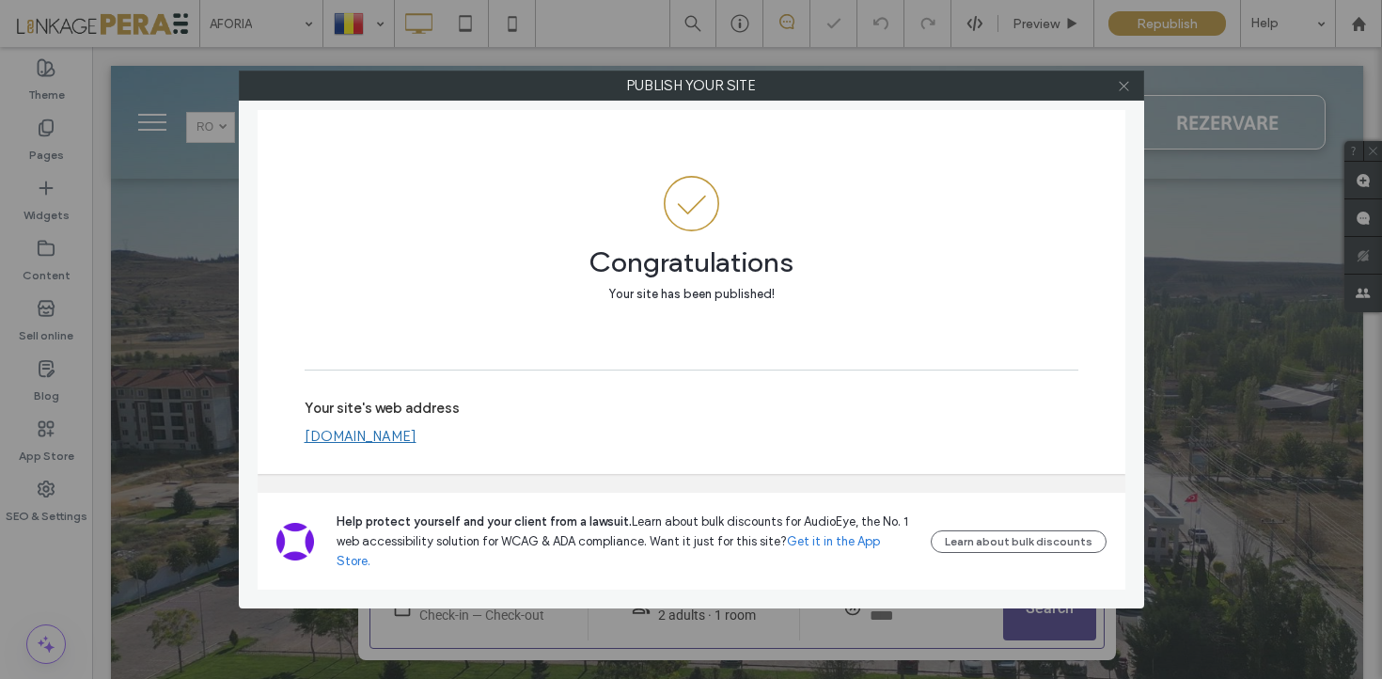
click at [1124, 86] on use at bounding box center [1123, 85] width 9 height 9
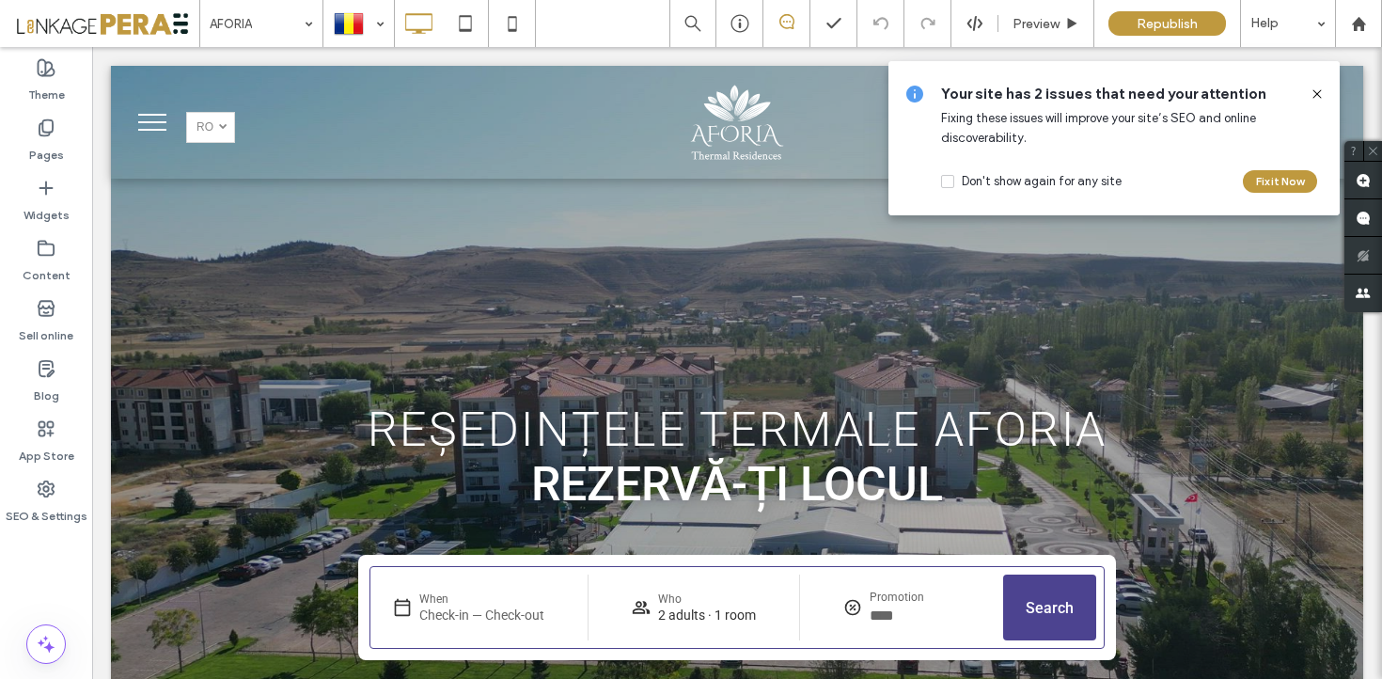
click at [1319, 92] on use at bounding box center [1317, 93] width 8 height 8
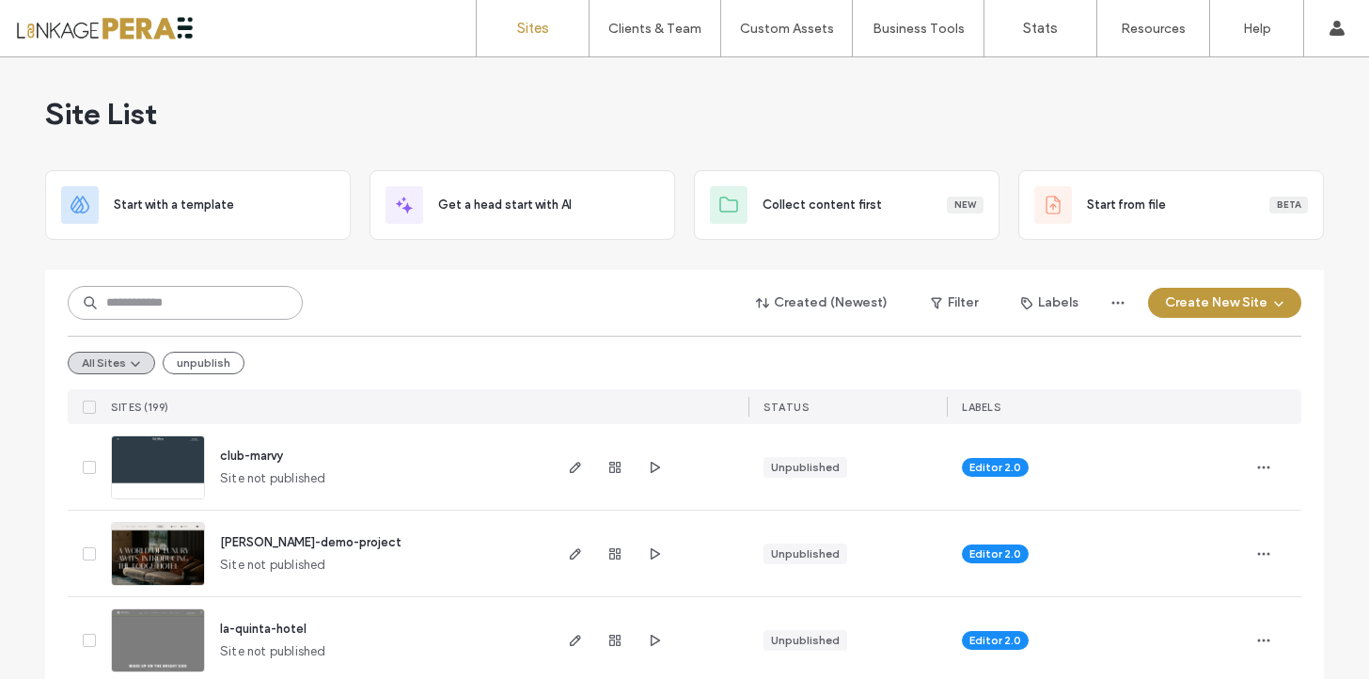
click at [186, 317] on input at bounding box center [185, 303] width 235 height 34
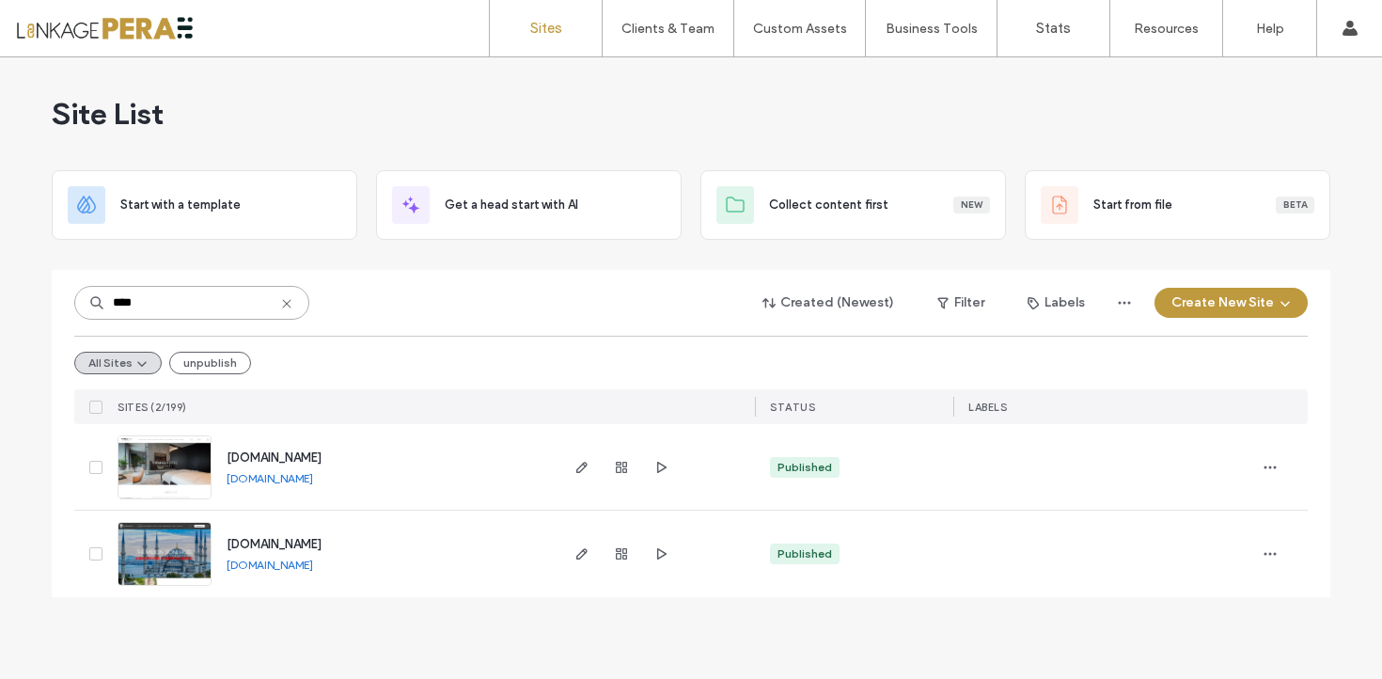
type input "****"
click at [322, 543] on span "www.millionstonehotel.com" at bounding box center [274, 544] width 95 height 14
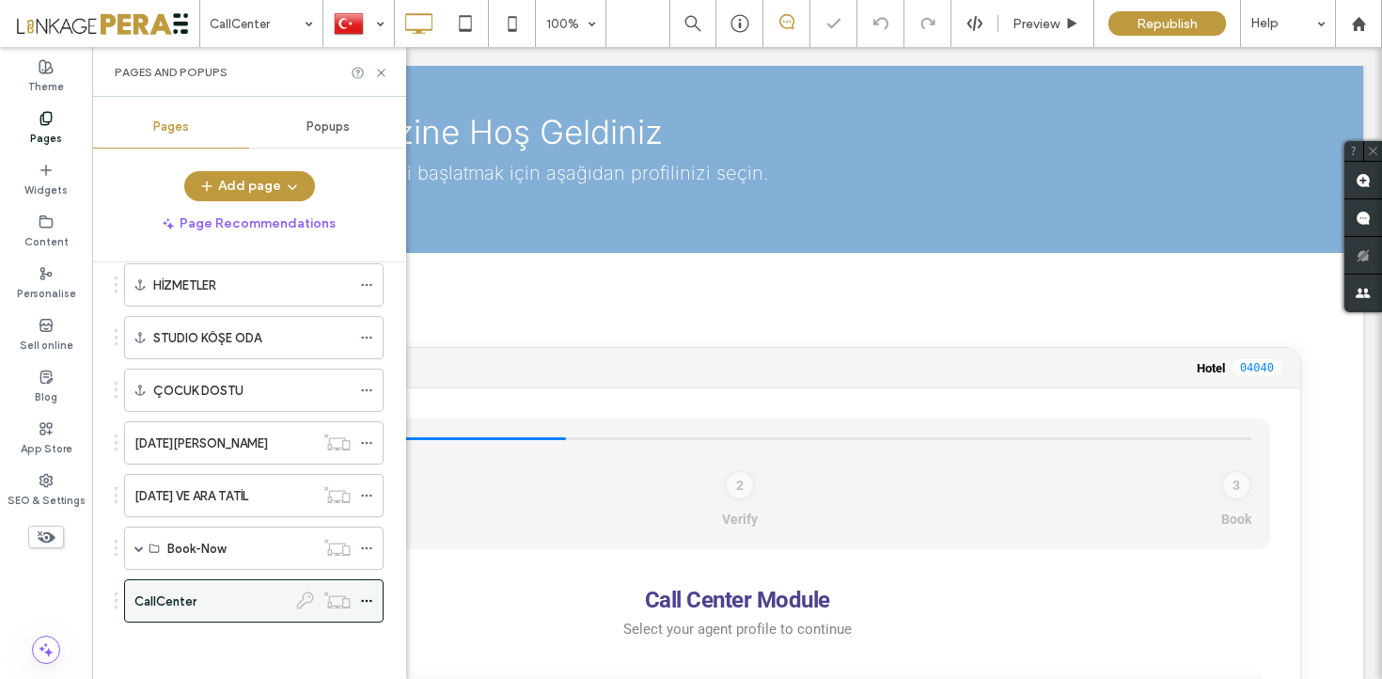
click at [370, 602] on icon at bounding box center [366, 600] width 13 height 13
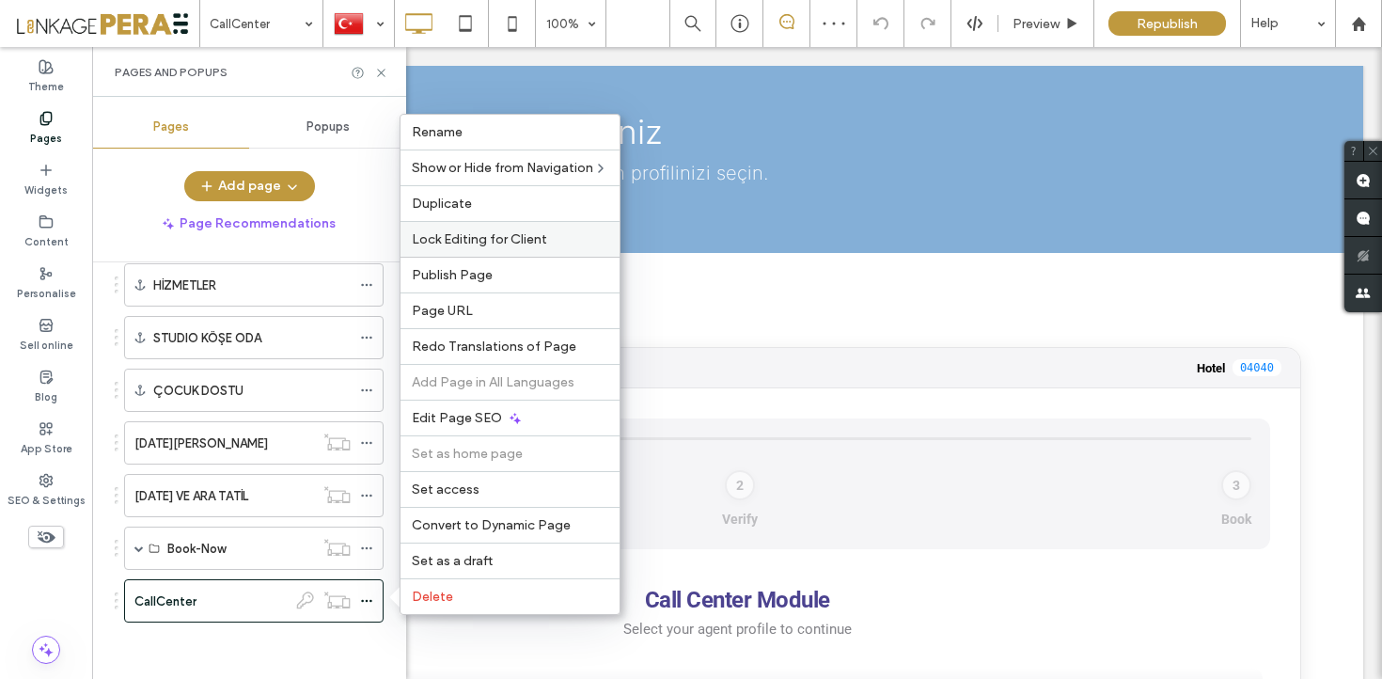
click at [542, 242] on span "Lock Editing for Client" at bounding box center [479, 239] width 135 height 16
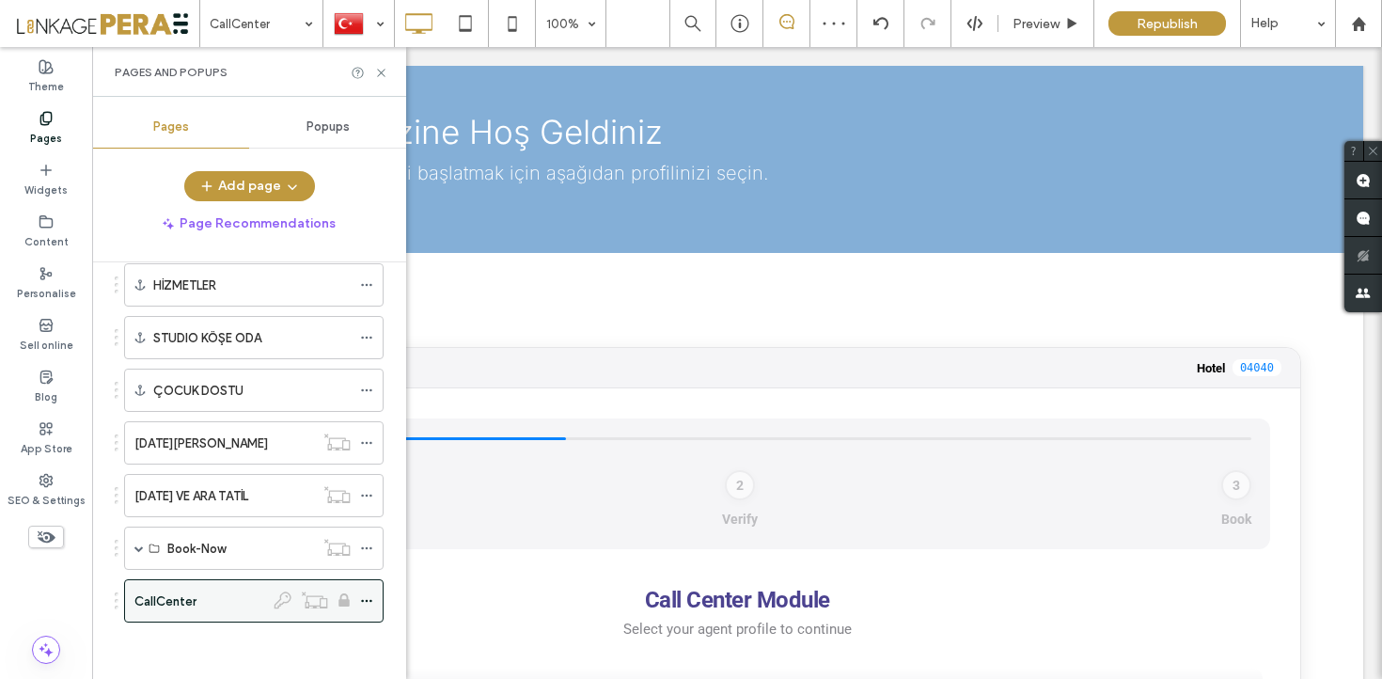
click at [364, 599] on icon at bounding box center [366, 600] width 13 height 13
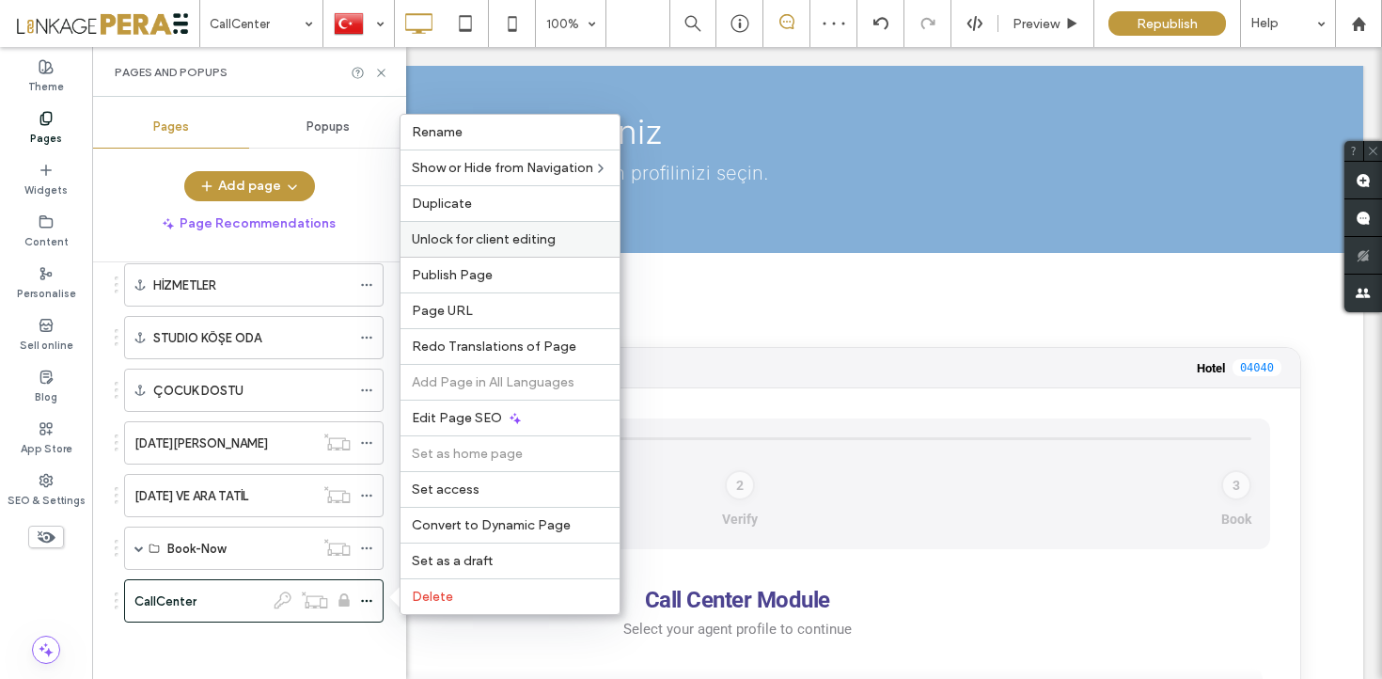
click at [562, 232] on label "Unlock for client editing" at bounding box center [510, 239] width 197 height 16
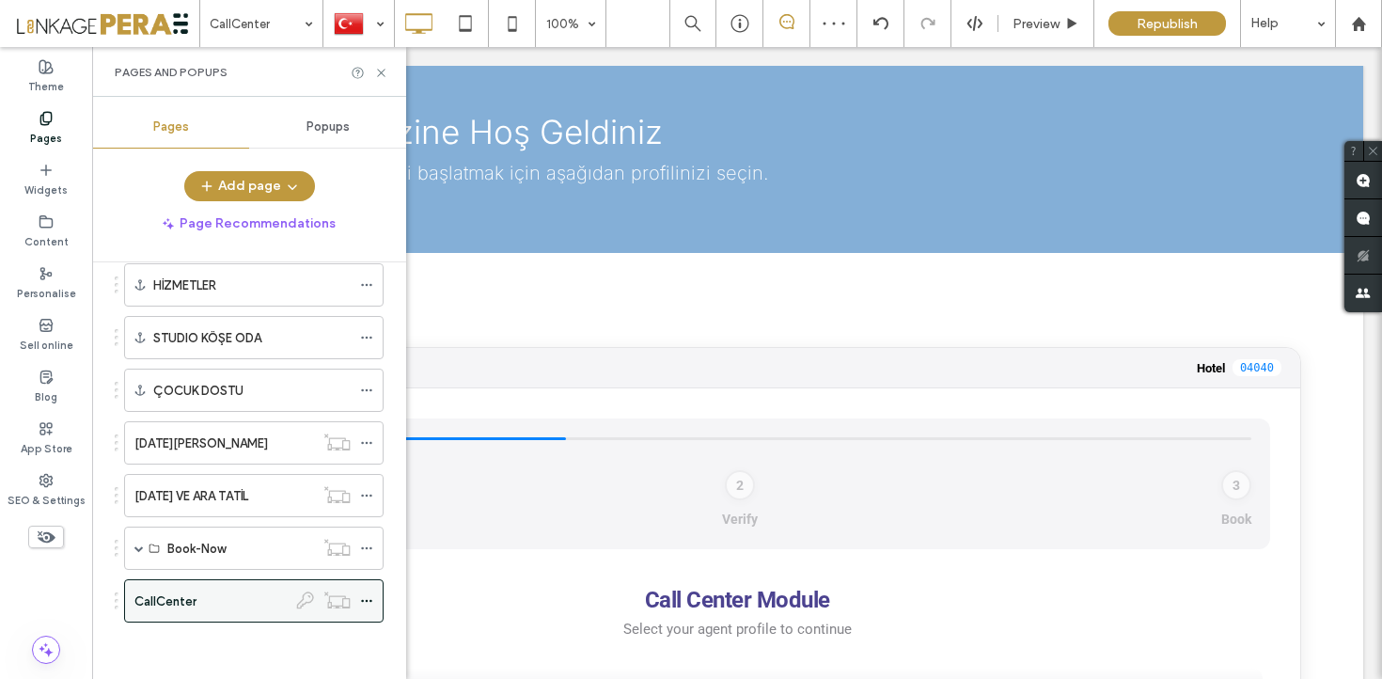
click at [368, 598] on icon at bounding box center [366, 600] width 13 height 13
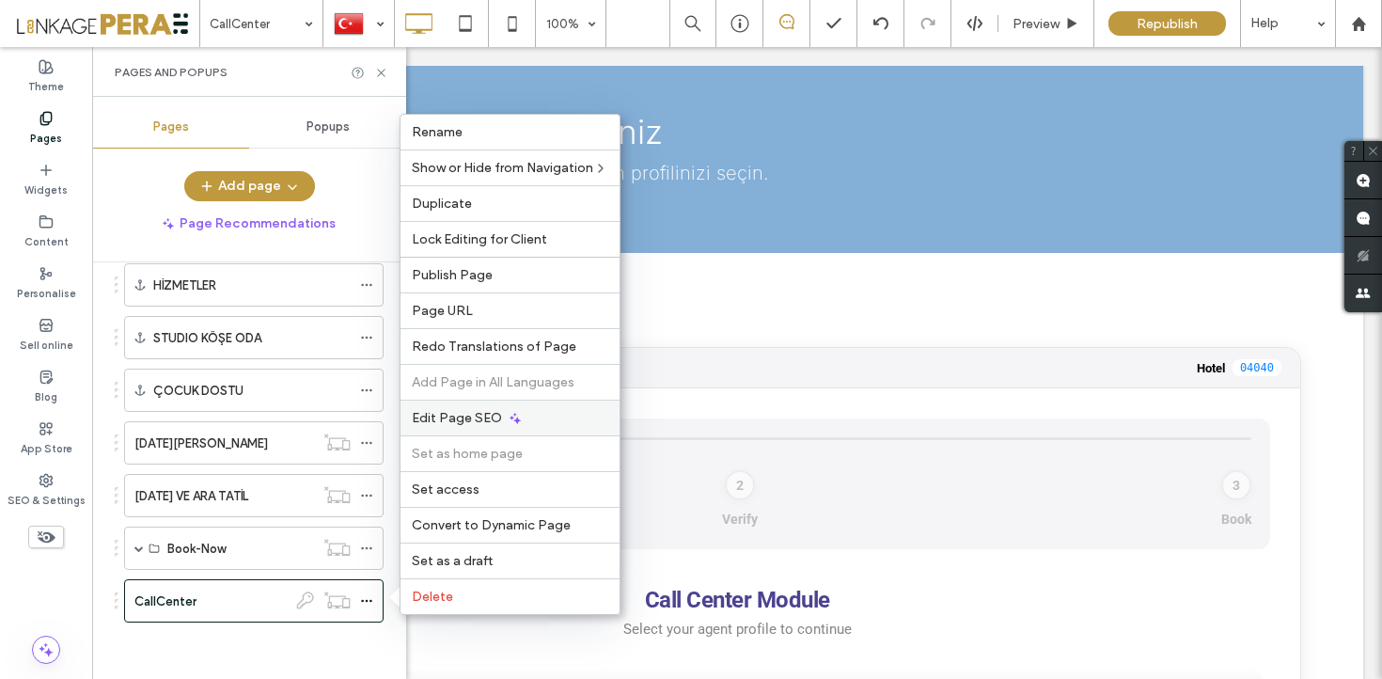
click at [506, 407] on div "Edit Page SEO" at bounding box center [510, 418] width 219 height 36
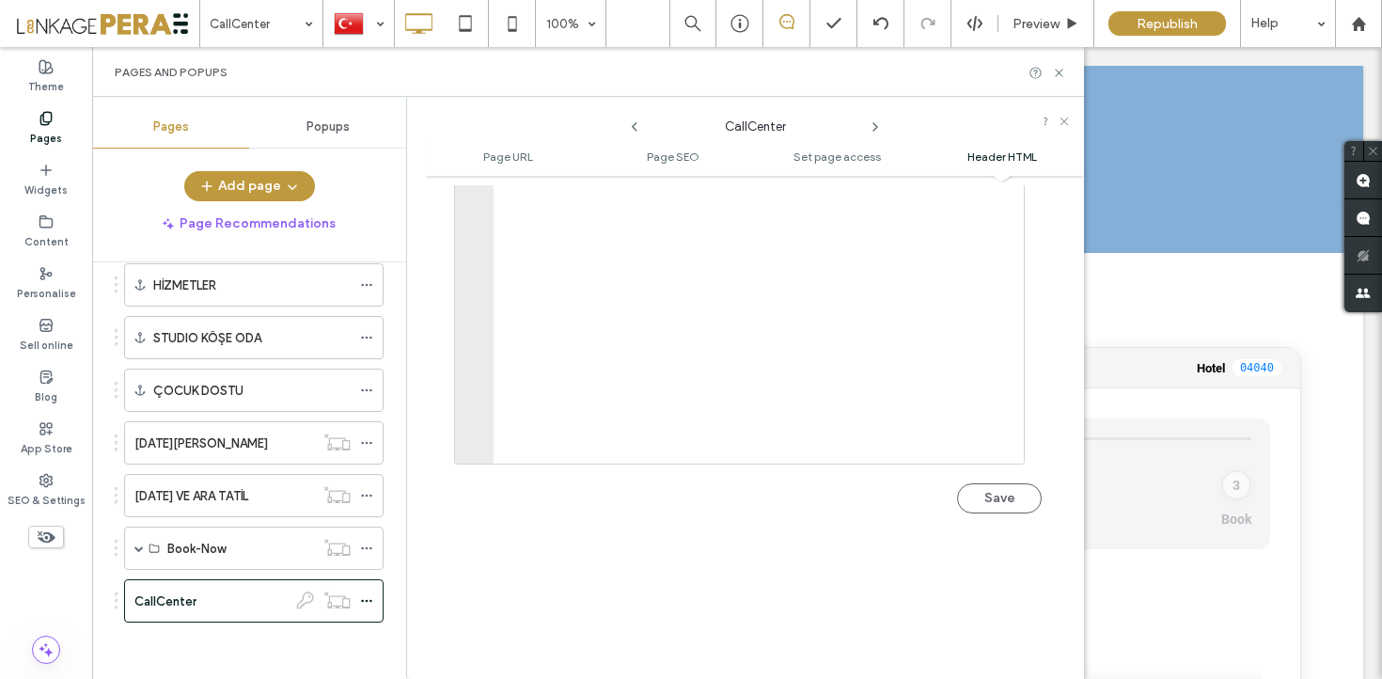
scroll to position [2214, 0]
click at [1061, 66] on icon at bounding box center [1059, 73] width 14 height 14
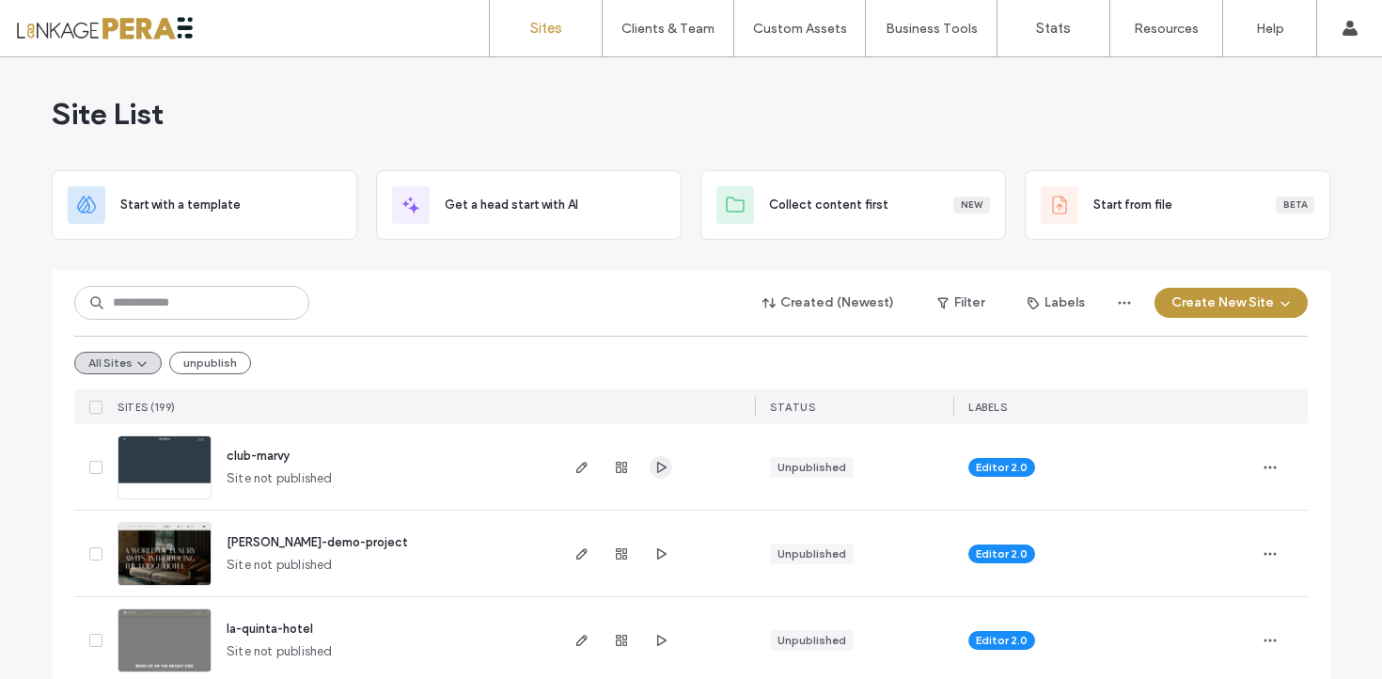
click at [657, 463] on use "button" at bounding box center [661, 466] width 9 height 11
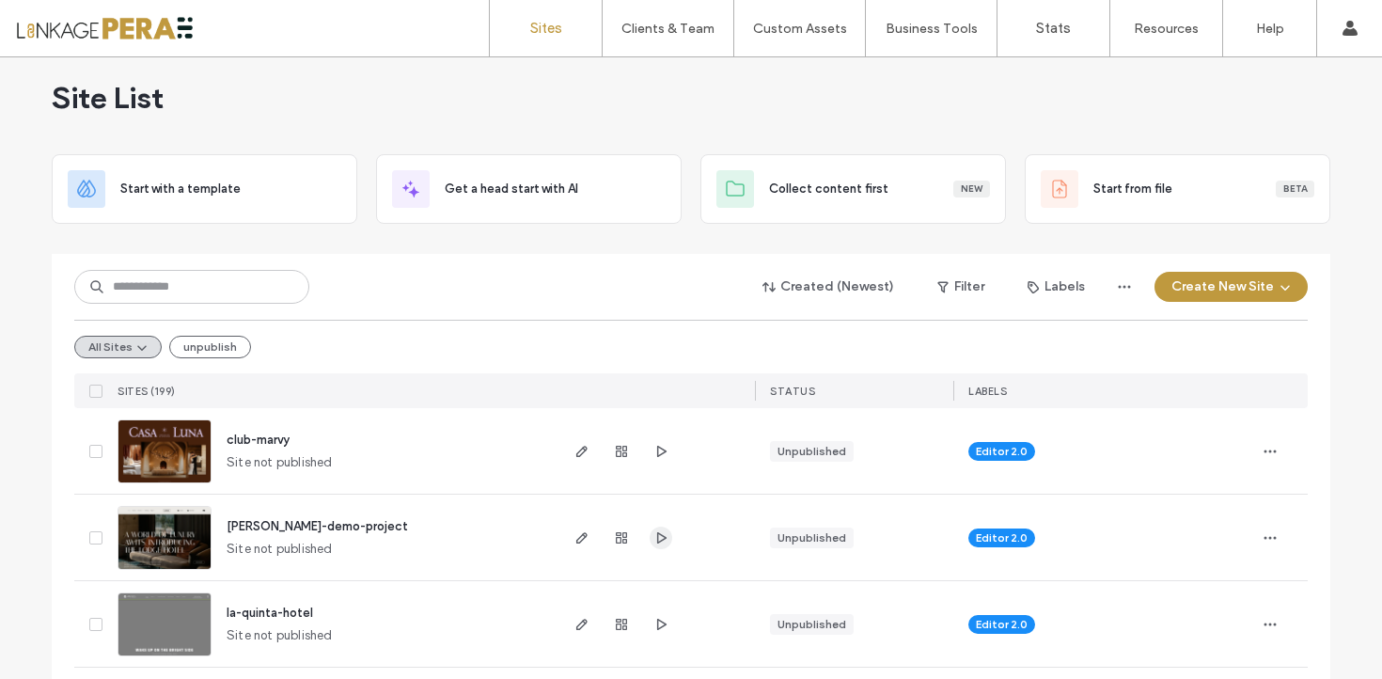
click at [653, 537] on icon "button" at bounding box center [660, 537] width 15 height 15
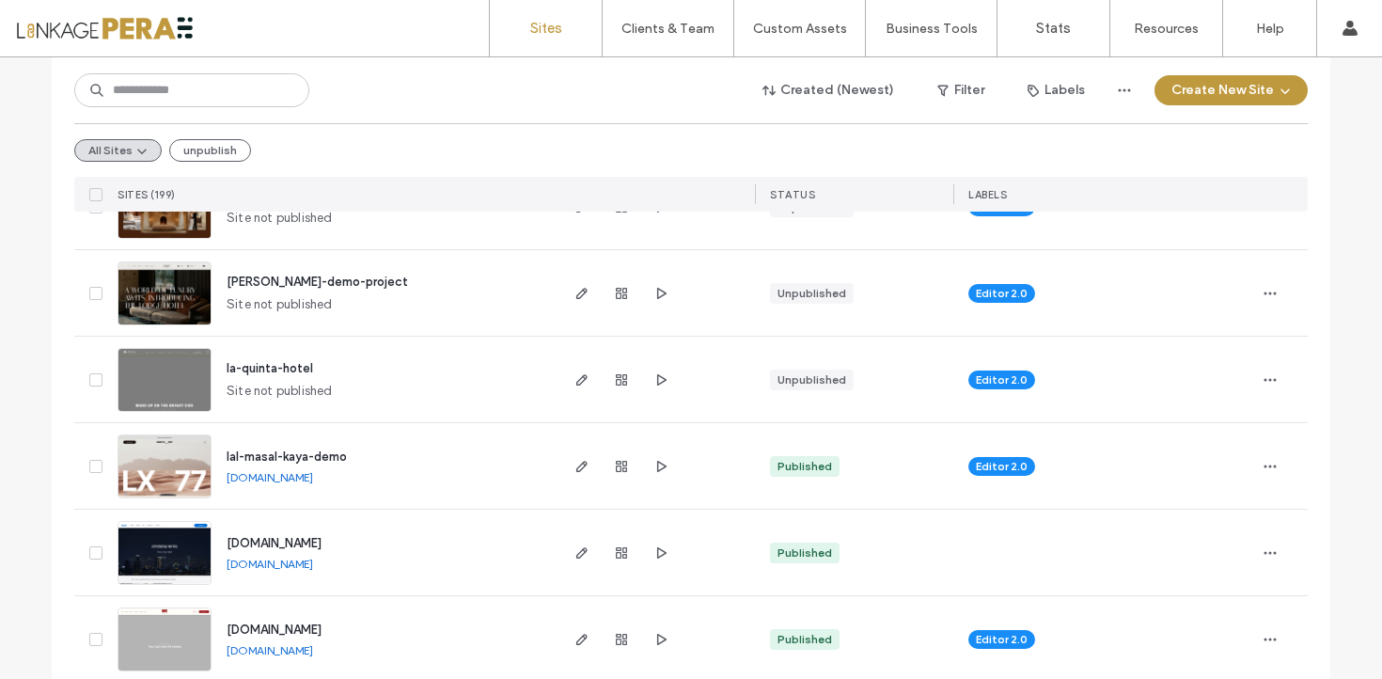
scroll to position [260, 0]
